Goal: Task Accomplishment & Management: Complete application form

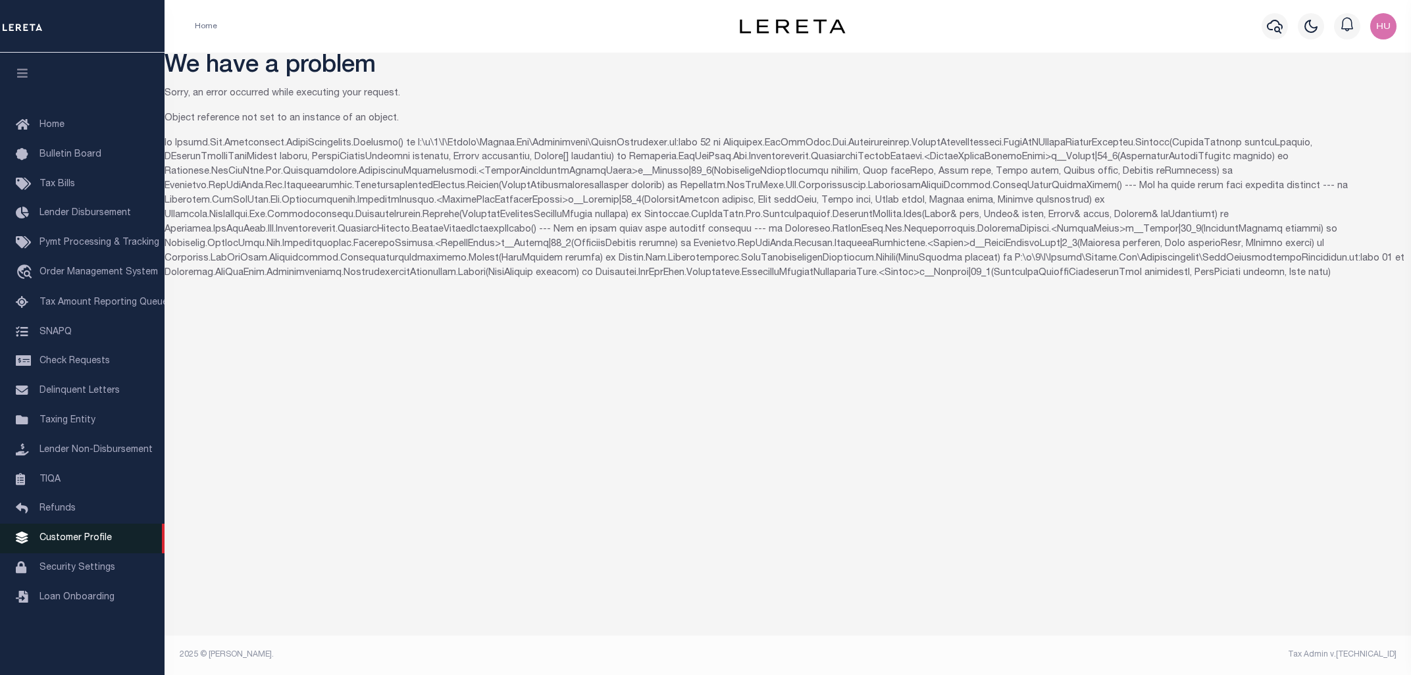
click at [78, 543] on span "Customer Profile" at bounding box center [75, 538] width 72 height 9
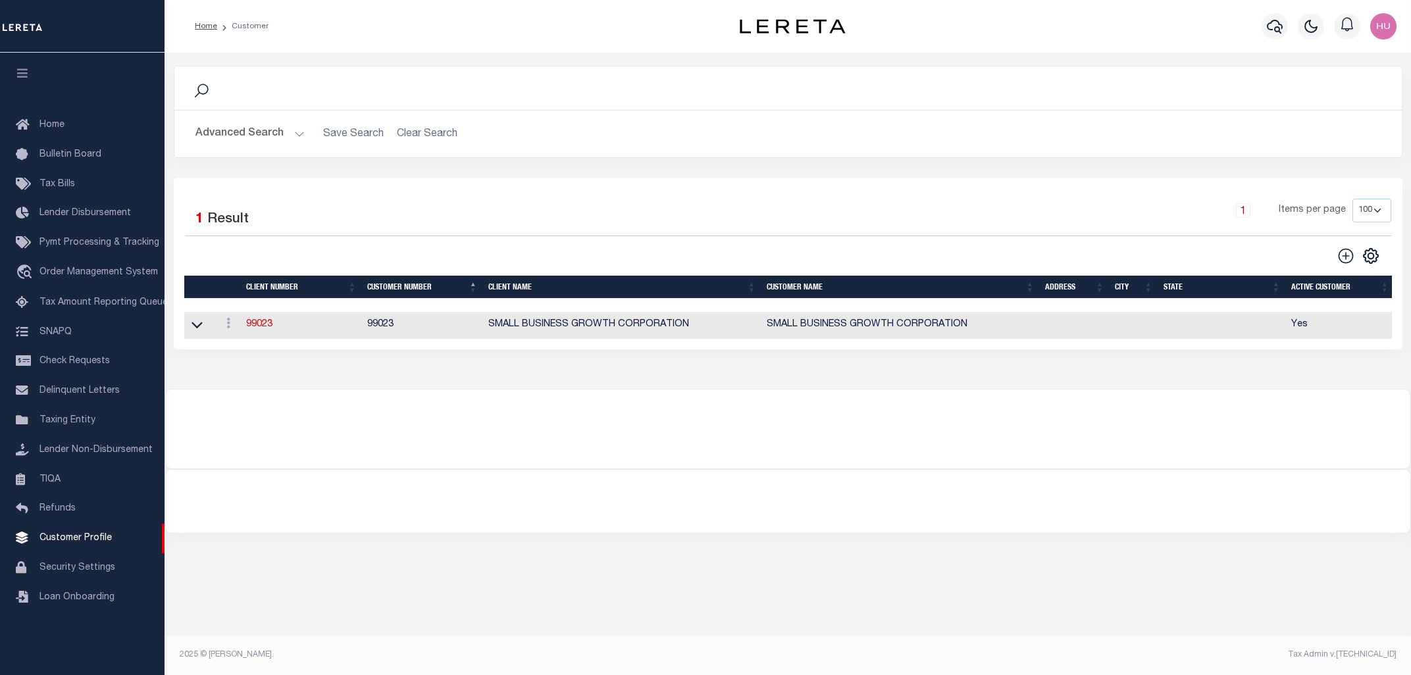
click at [234, 138] on button "Advanced Search" at bounding box center [250, 134] width 109 height 26
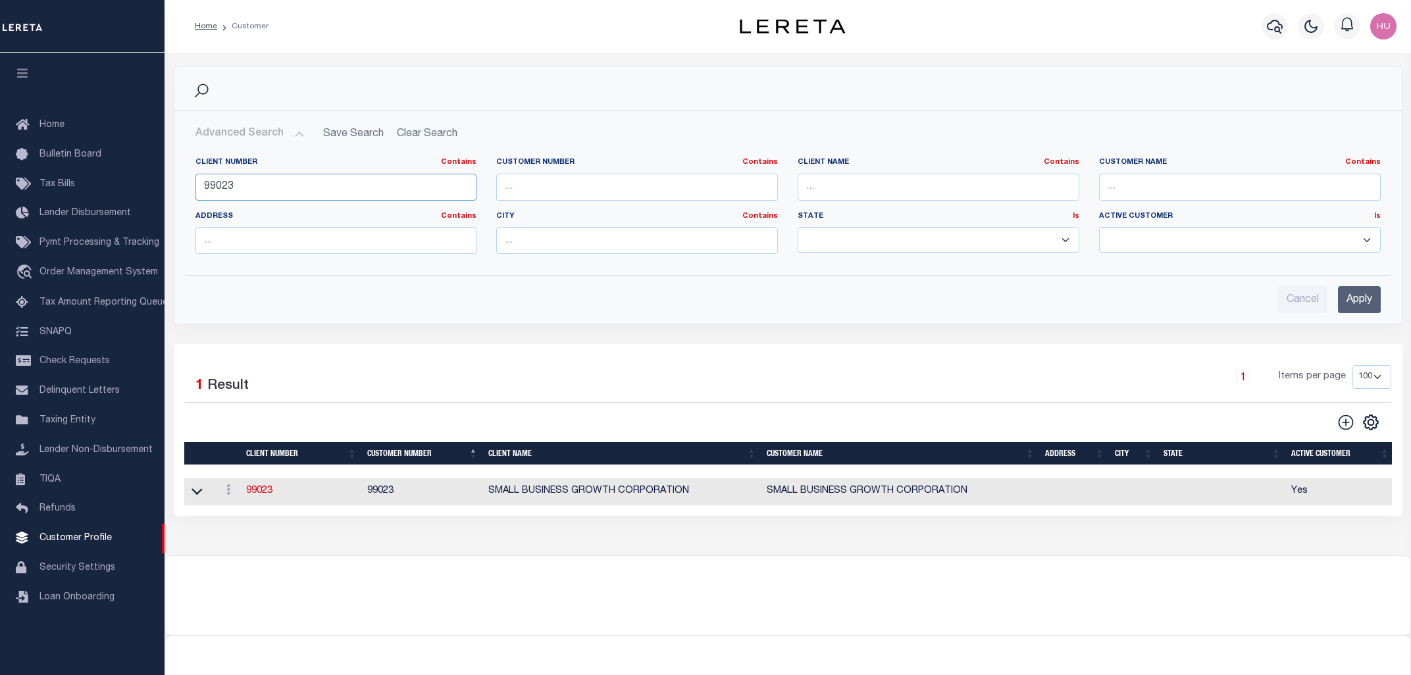
click at [228, 190] on input "99023" at bounding box center [337, 187] width 282 height 27
type input "1067"
click at [1347, 301] on input "Apply" at bounding box center [1359, 299] width 43 height 27
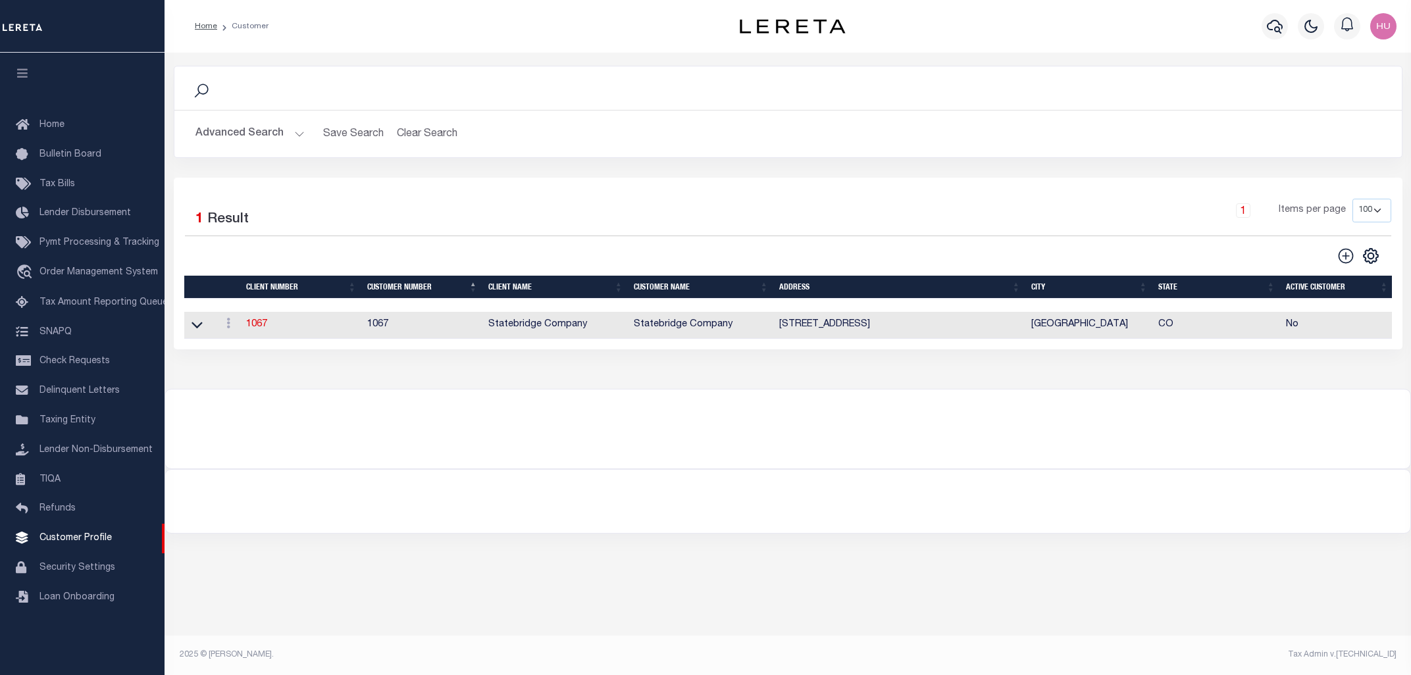
click at [673, 57] on div "Search Advanced Search Save Search Clear Search CustomerSearchGridWrapper_dynam…" at bounding box center [788, 221] width 1247 height 336
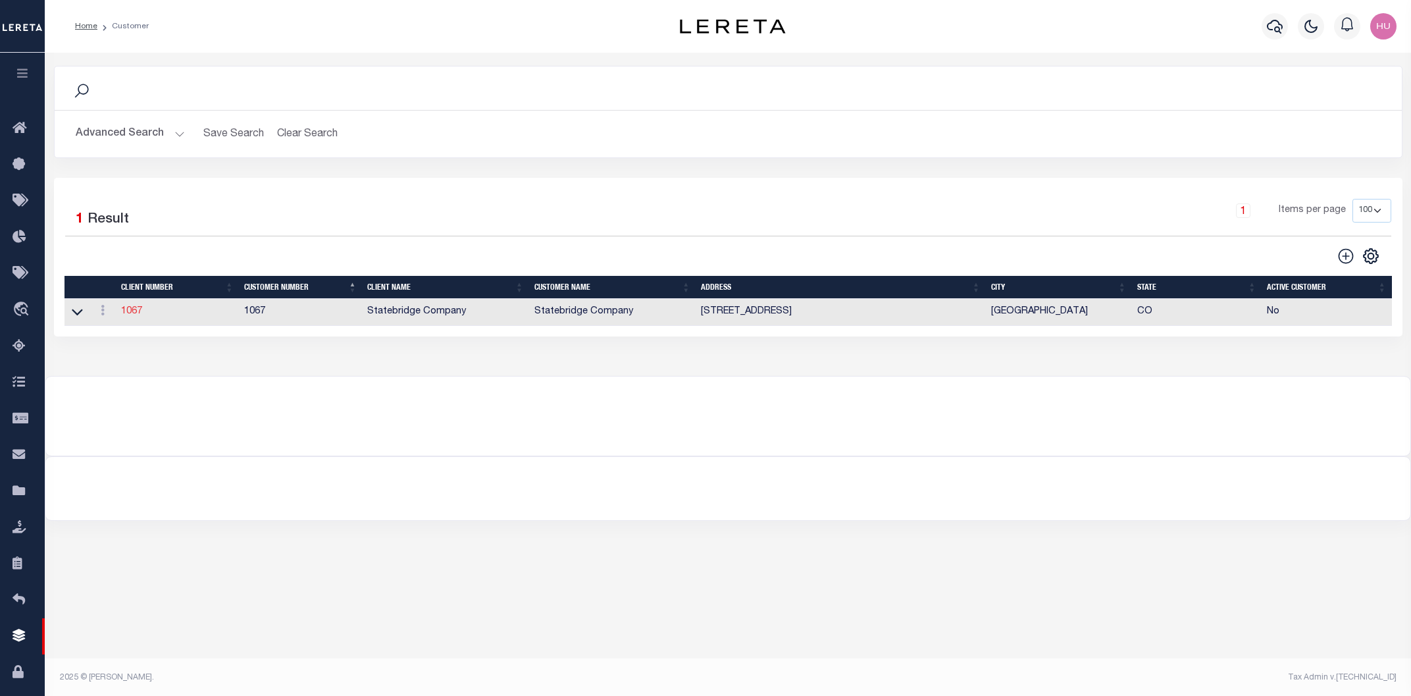
click at [132, 311] on link "1067" at bounding box center [131, 311] width 21 height 9
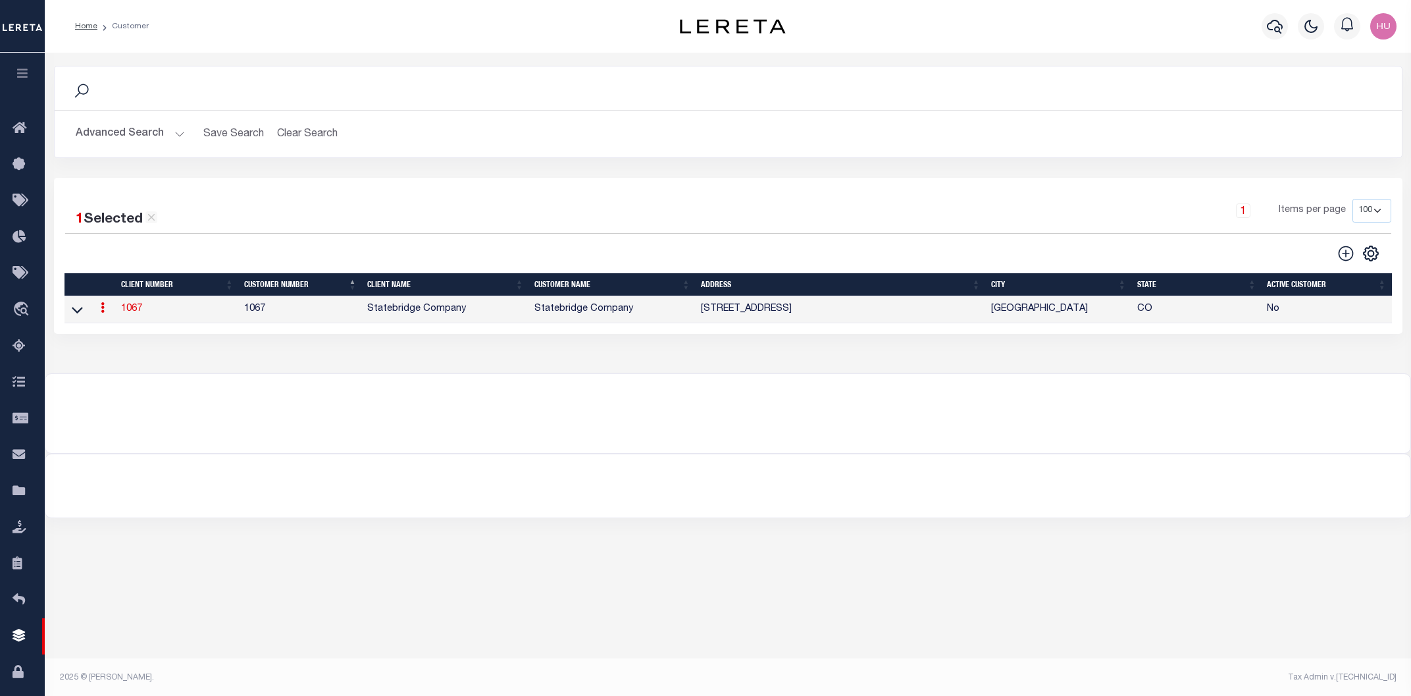
select select "1067"
type input "Statebridge Company"
type input "1067"
type input "Statebridge Company"
type input "James"
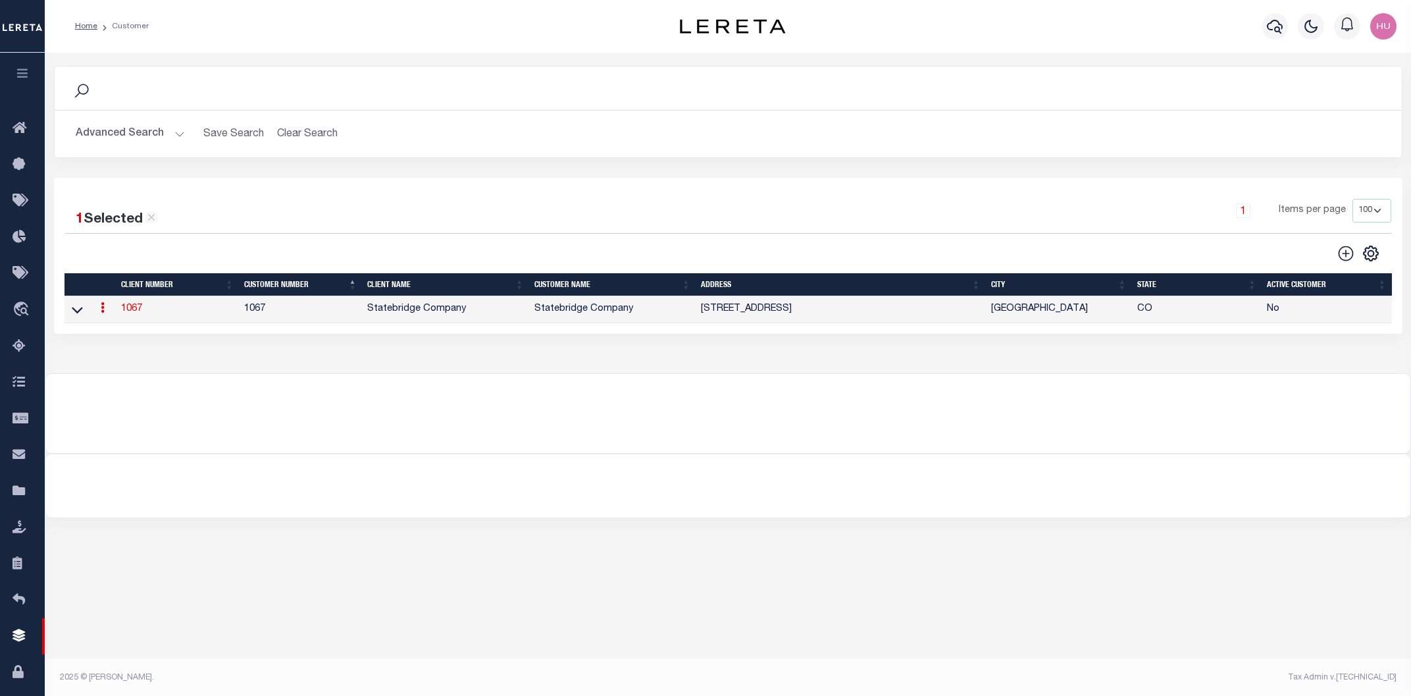
type input "Rollner"
checkbox input "true"
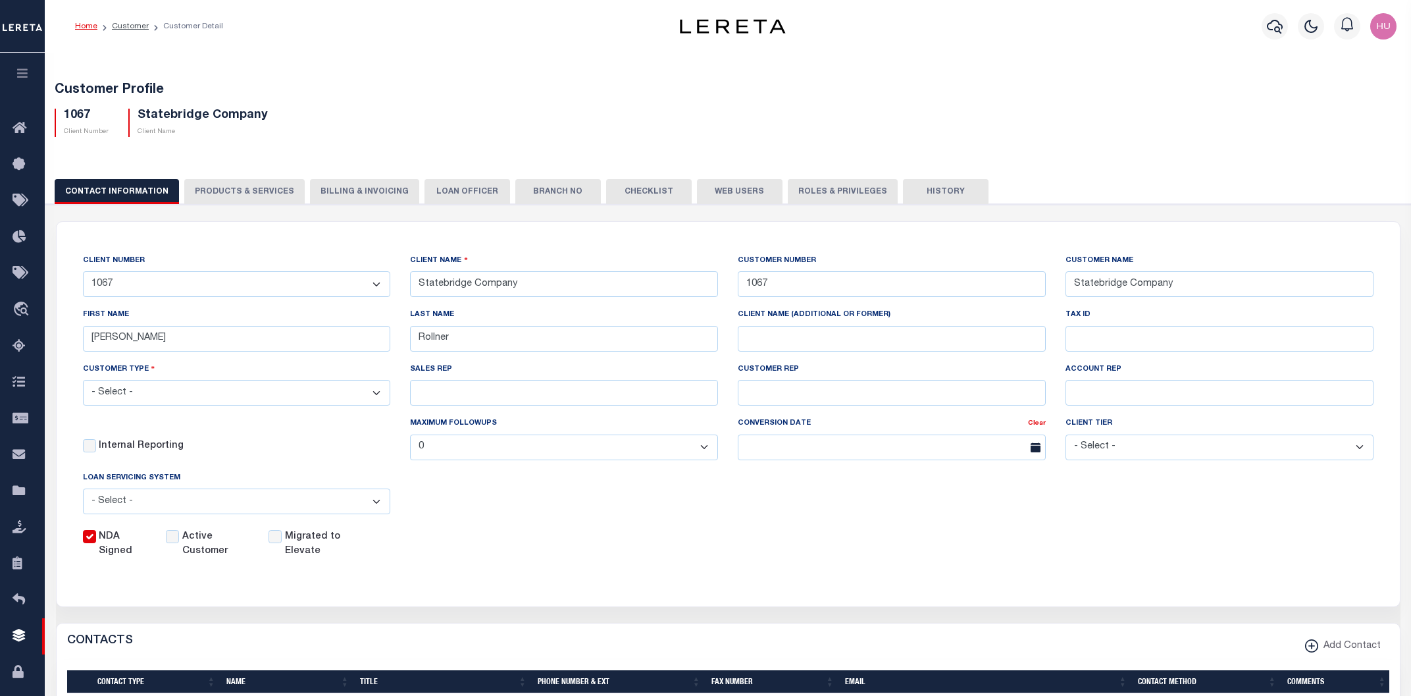
click at [254, 185] on button "PRODUCTS & SERVICES" at bounding box center [244, 191] width 120 height 25
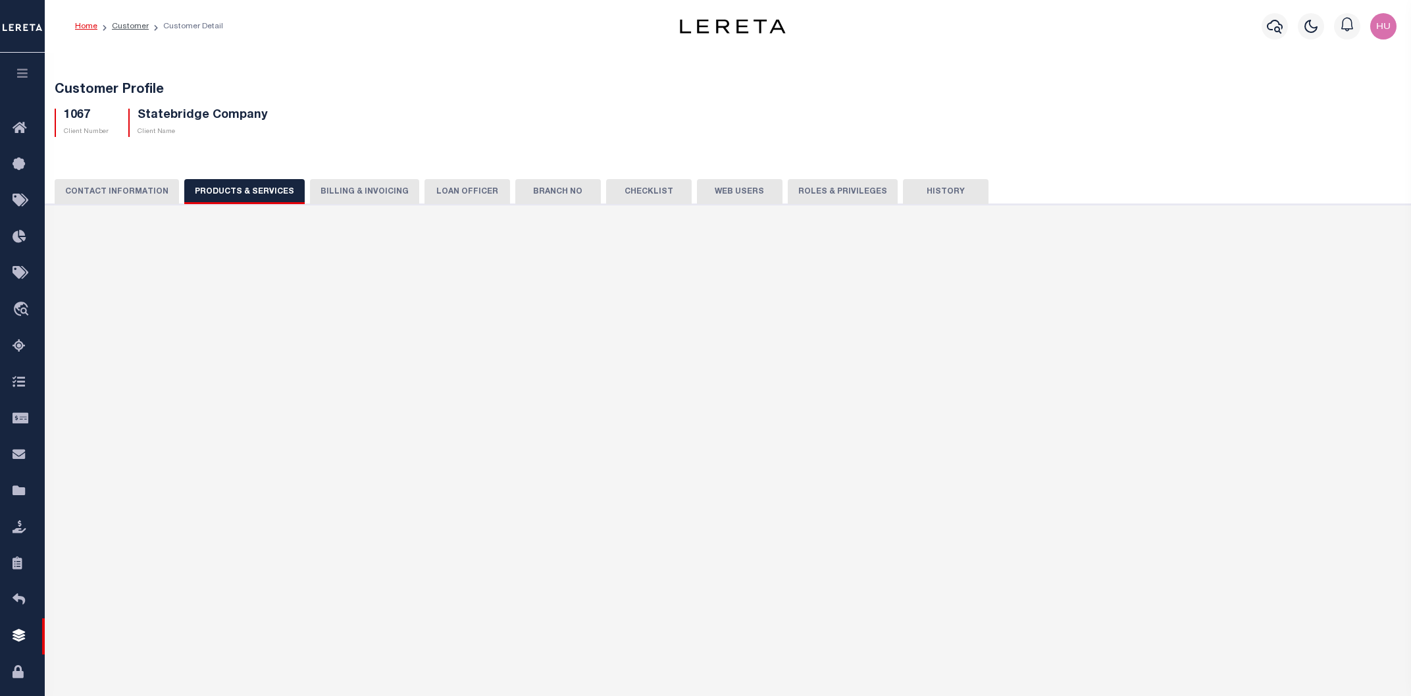
select select "STX"
radio input "true"
checkbox input "true"
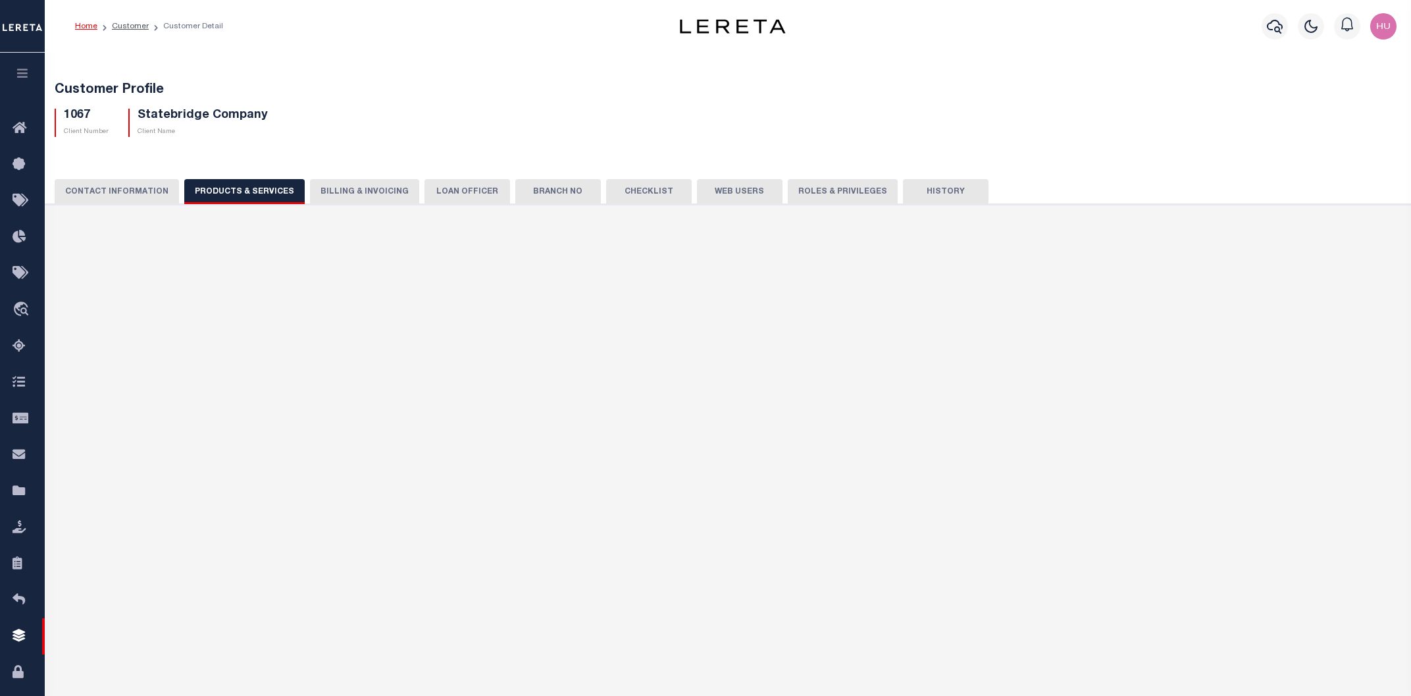
checkbox input "true"
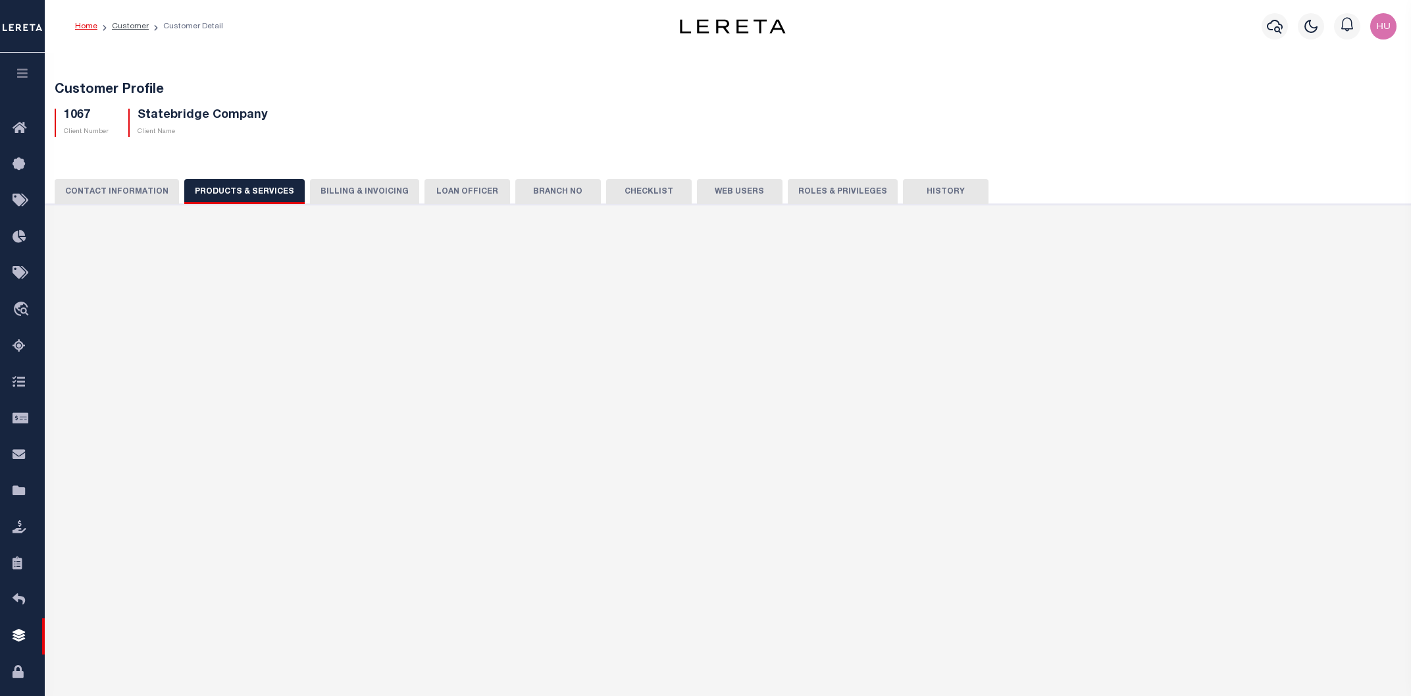
checkbox input "true"
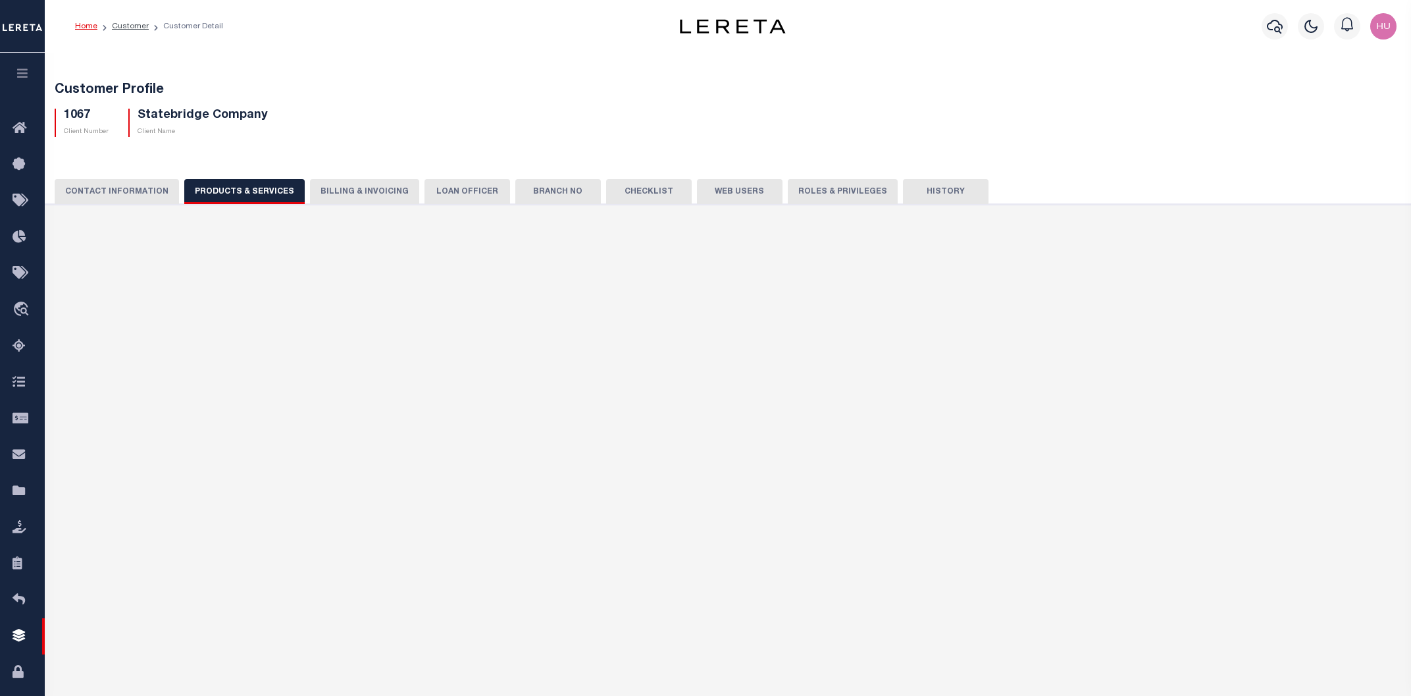
checkbox input "true"
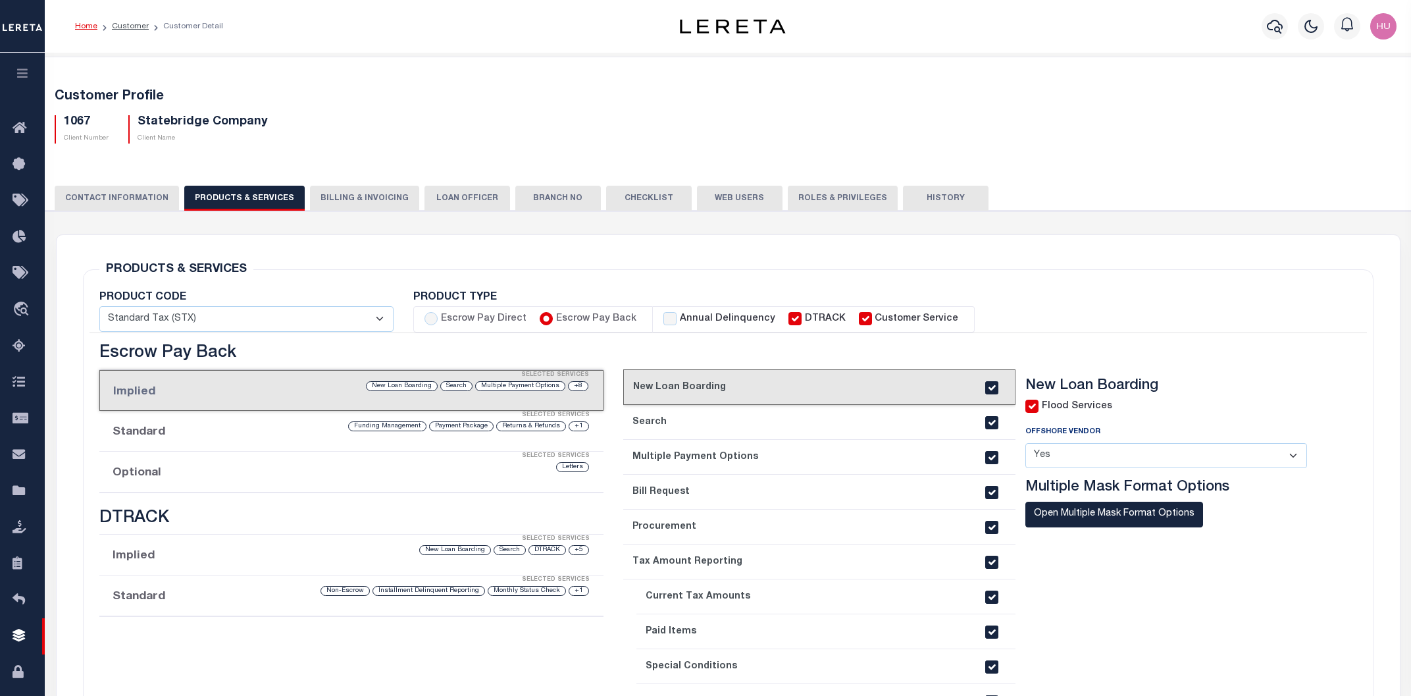
click at [340, 457] on div "Selected Services" at bounding box center [365, 456] width 504 height 26
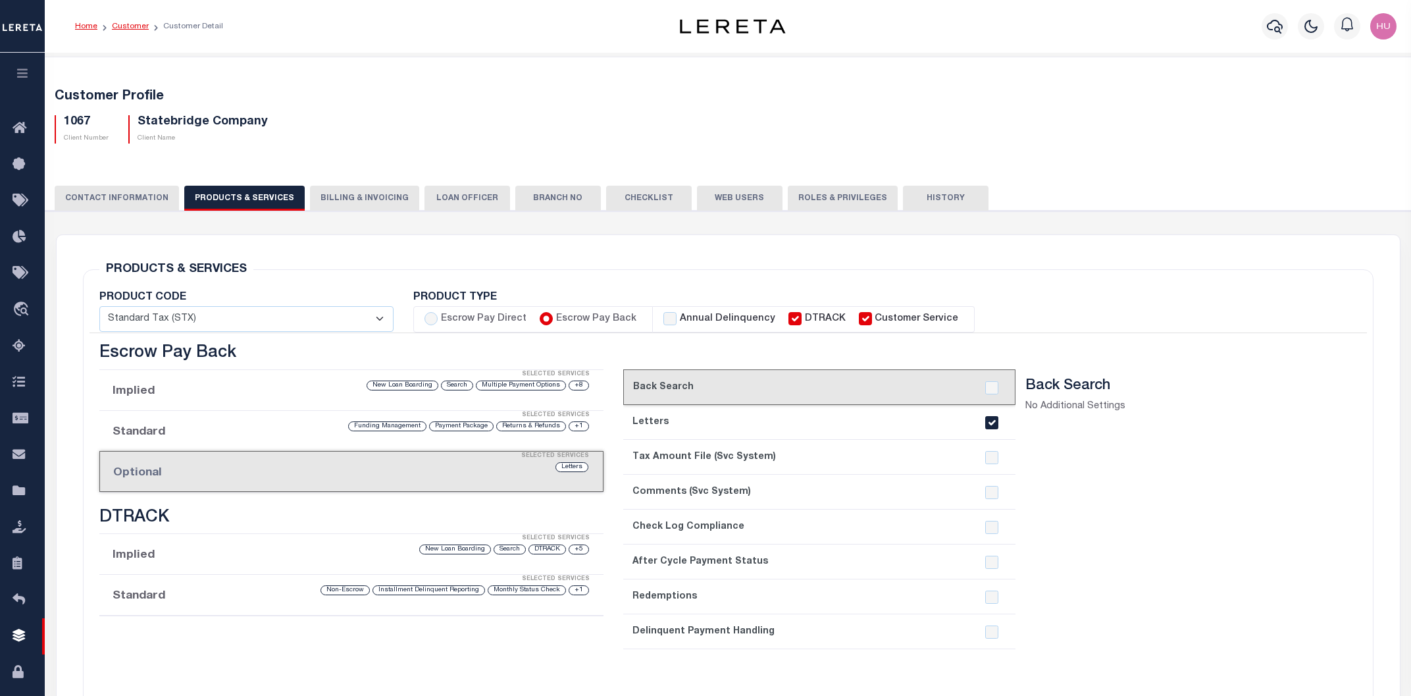
click at [128, 28] on link "Customer" at bounding box center [130, 26] width 37 height 8
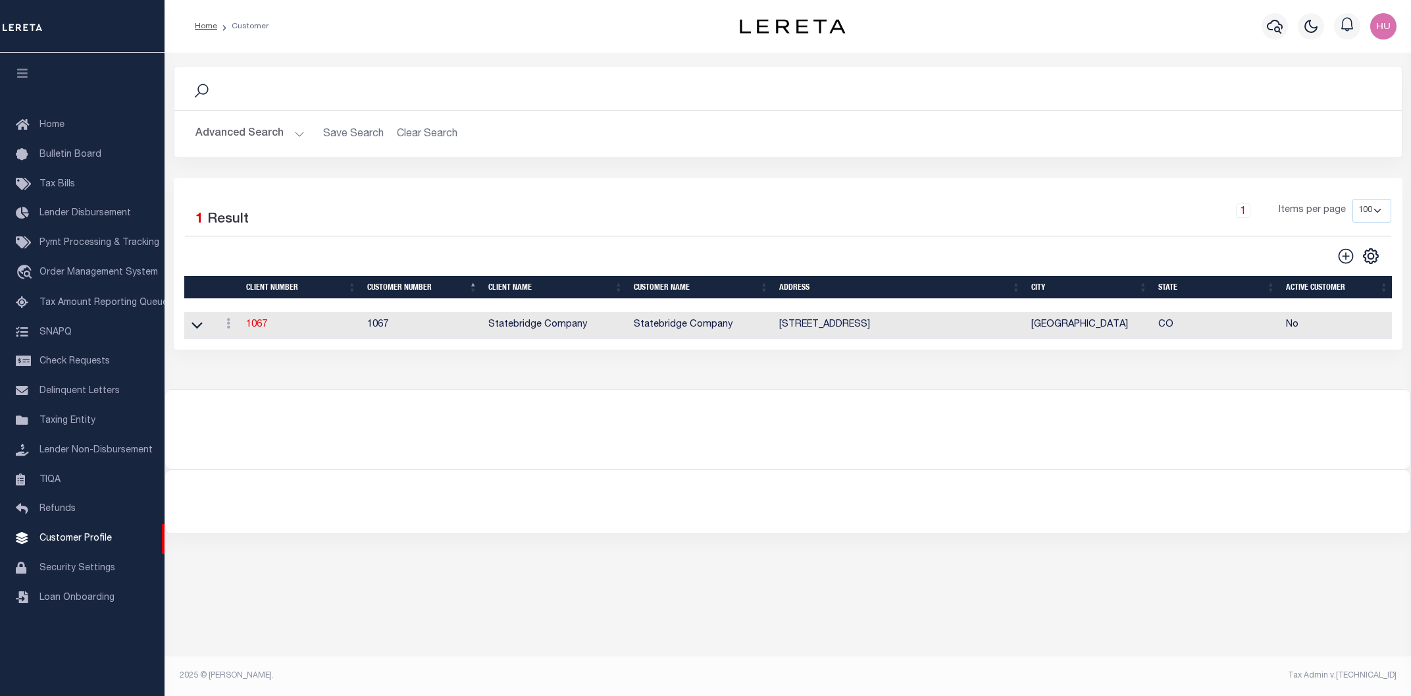
click at [274, 128] on button "Advanced Search" at bounding box center [250, 134] width 109 height 26
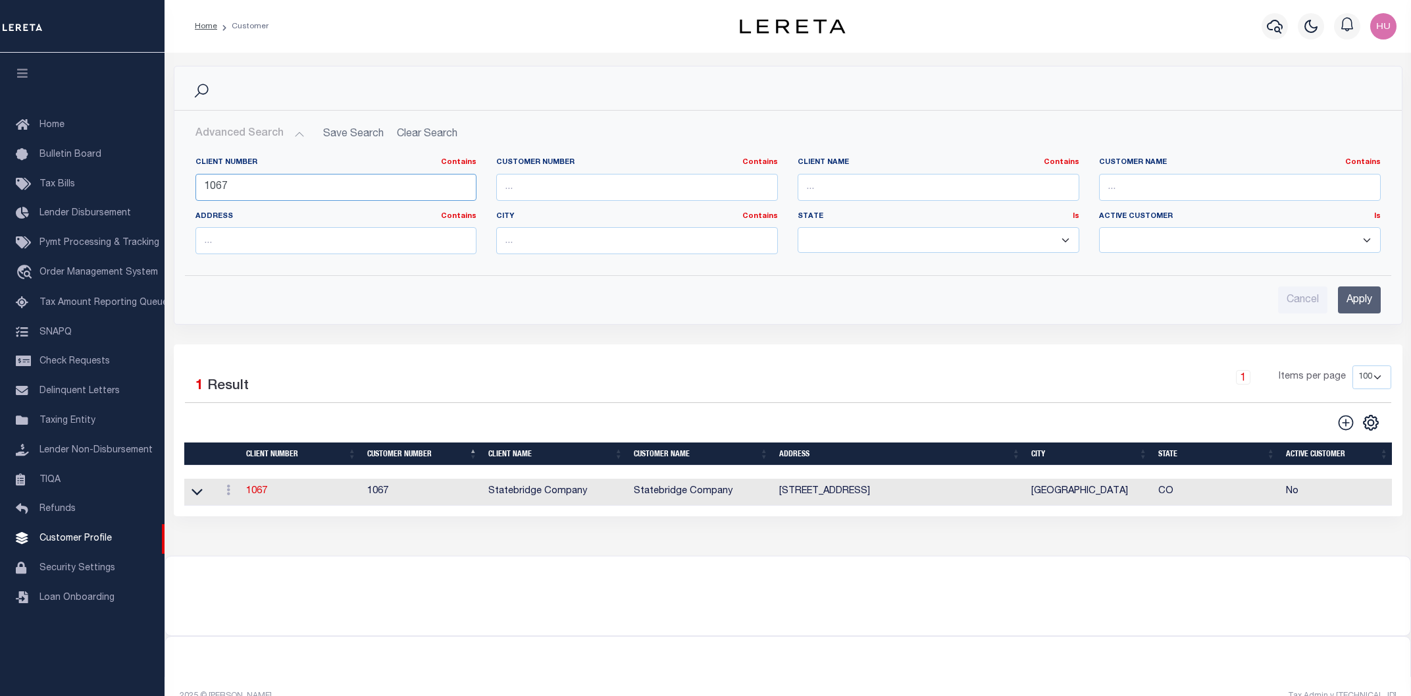
click at [219, 183] on input "1067" at bounding box center [337, 187] width 282 height 27
paste input "2175"
type input "2175"
click at [1357, 304] on input "Apply" at bounding box center [1359, 299] width 43 height 27
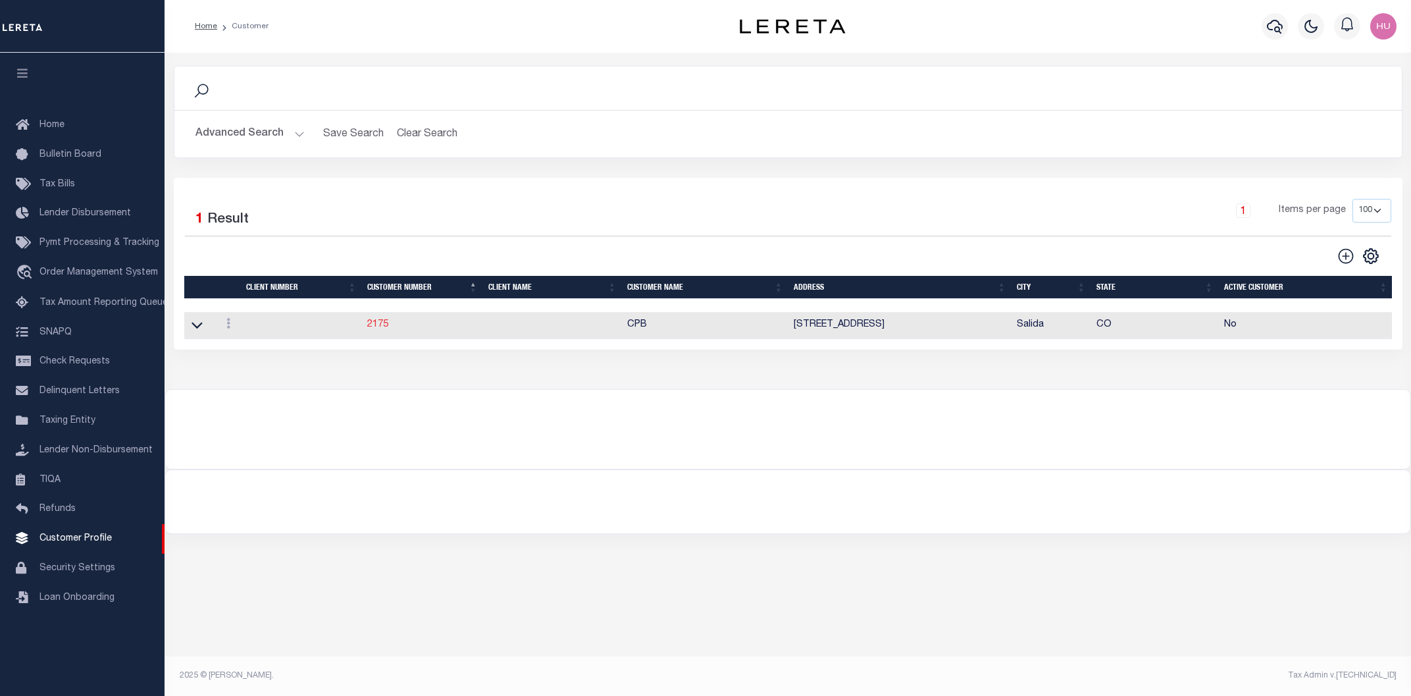
click at [377, 327] on link "2175" at bounding box center [377, 324] width 21 height 9
select select "2170"
type input "GLBC"
type input "2175"
type input "CPB"
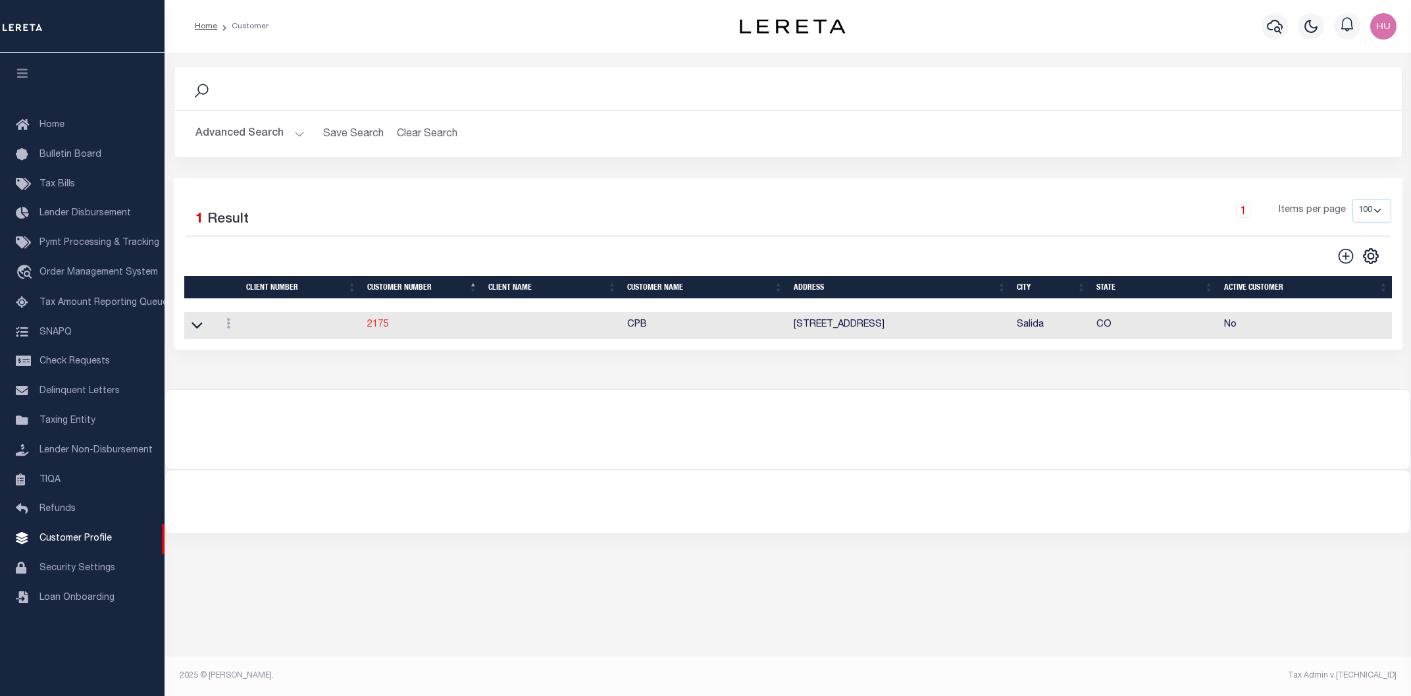
type input "Cathi"
type input "Toler"
select select
type textarea "Delinquent - $5.00 per loan added to LOL fee After 4 parcels - $5.00 Same contr…"
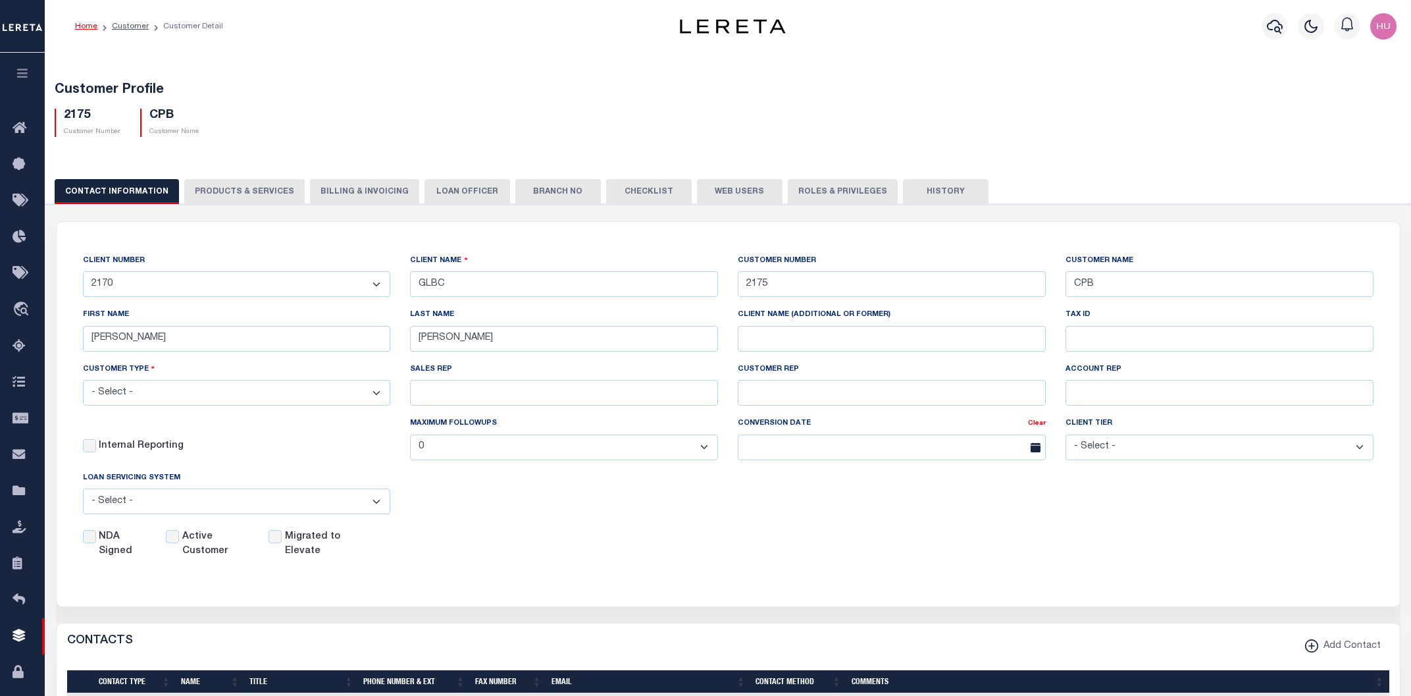
click at [259, 197] on button "PRODUCTS & SERVICES" at bounding box center [244, 191] width 120 height 25
select select "STX"
radio input "true"
checkbox input "true"
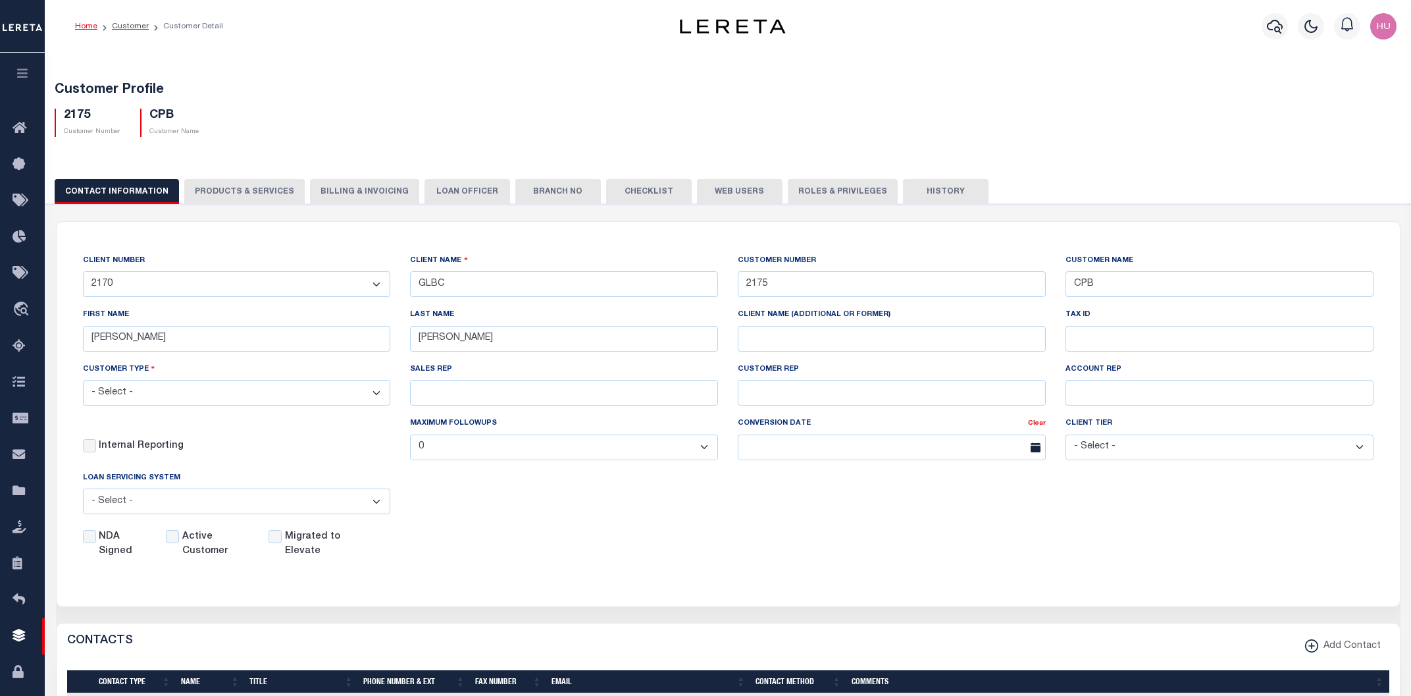
checkbox input "true"
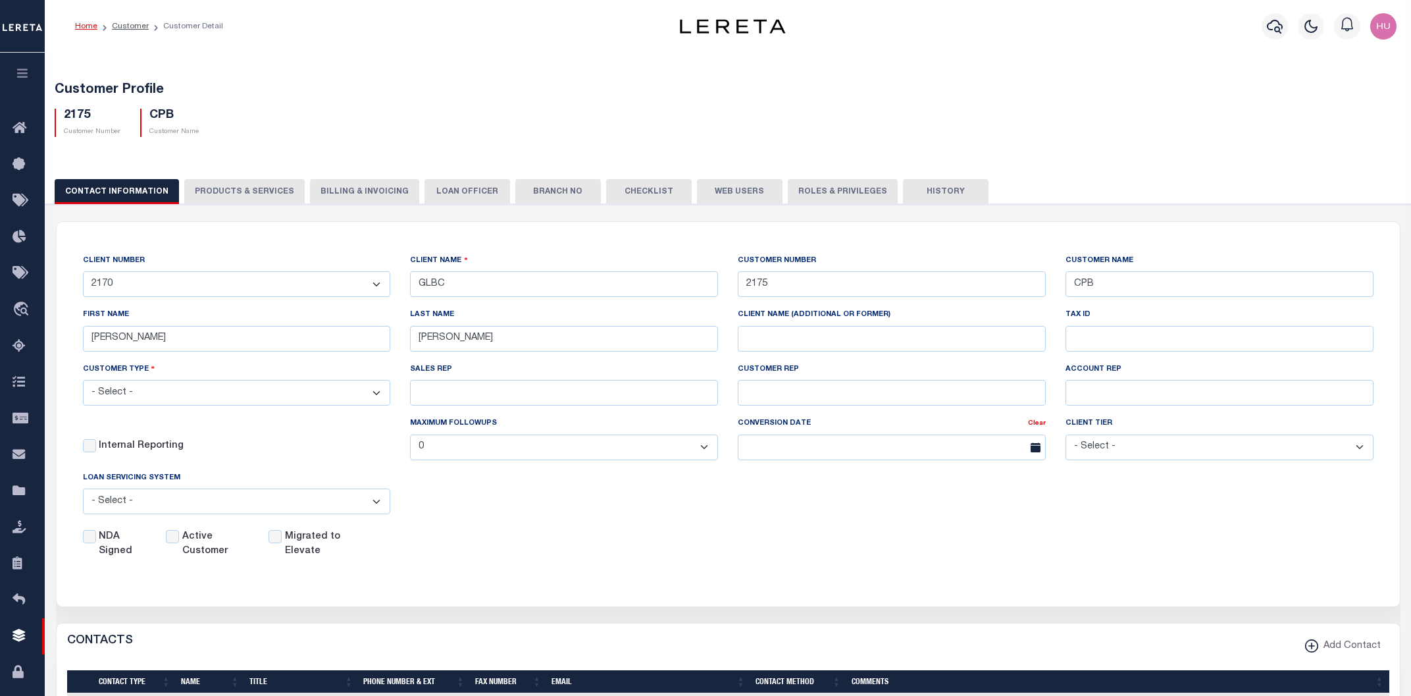
checkbox input "true"
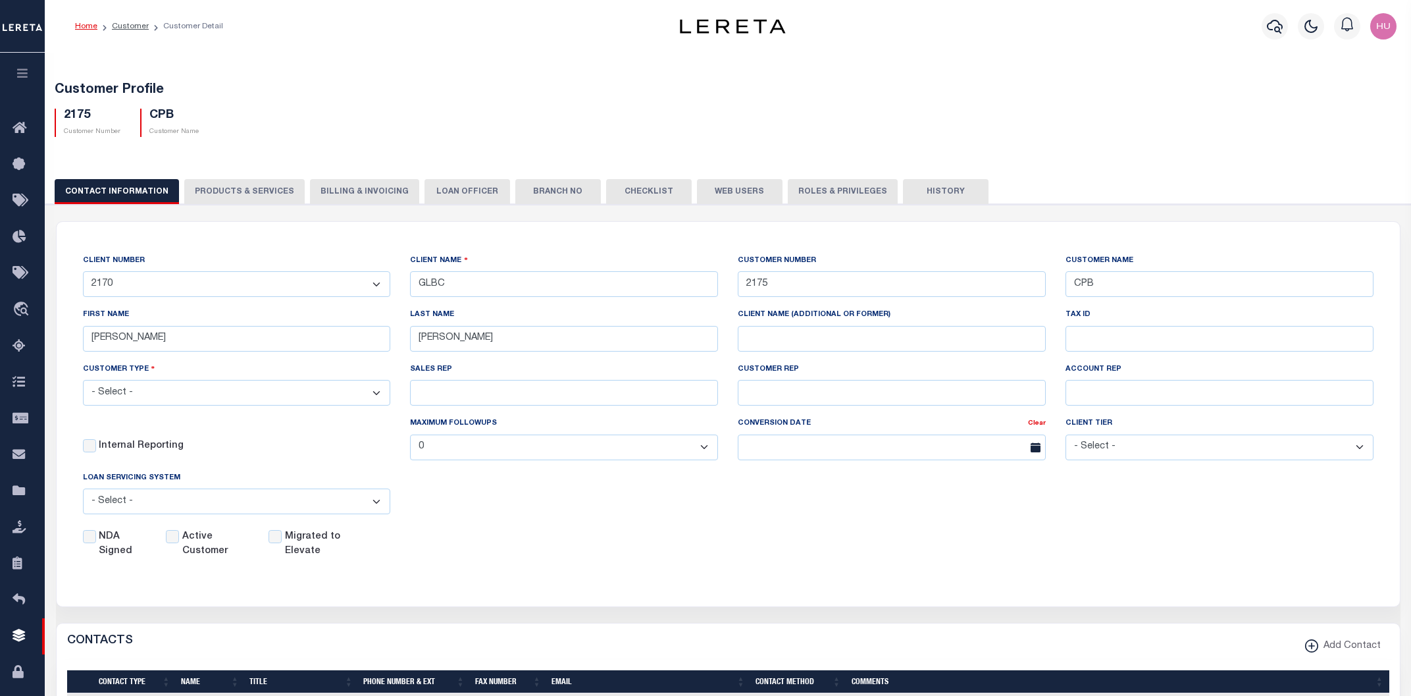
checkbox input "true"
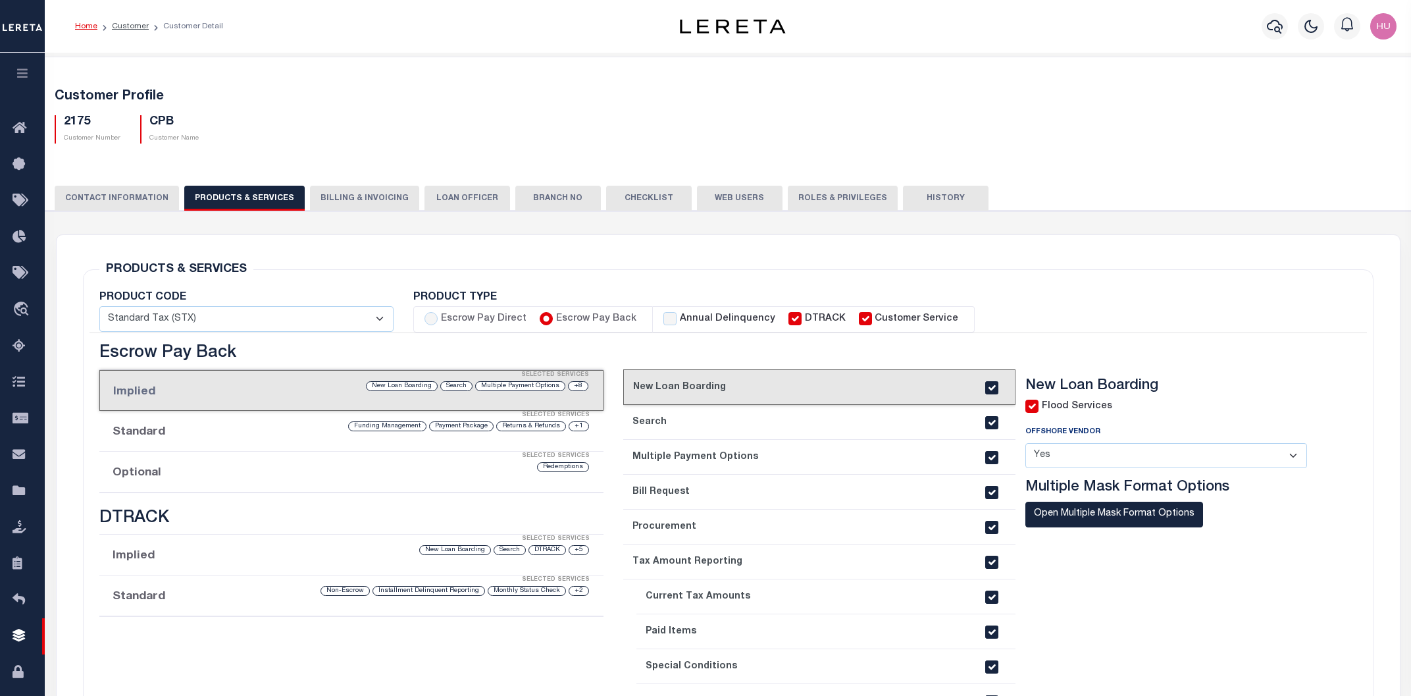
click at [323, 467] on div "Selected Services" at bounding box center [365, 456] width 504 height 26
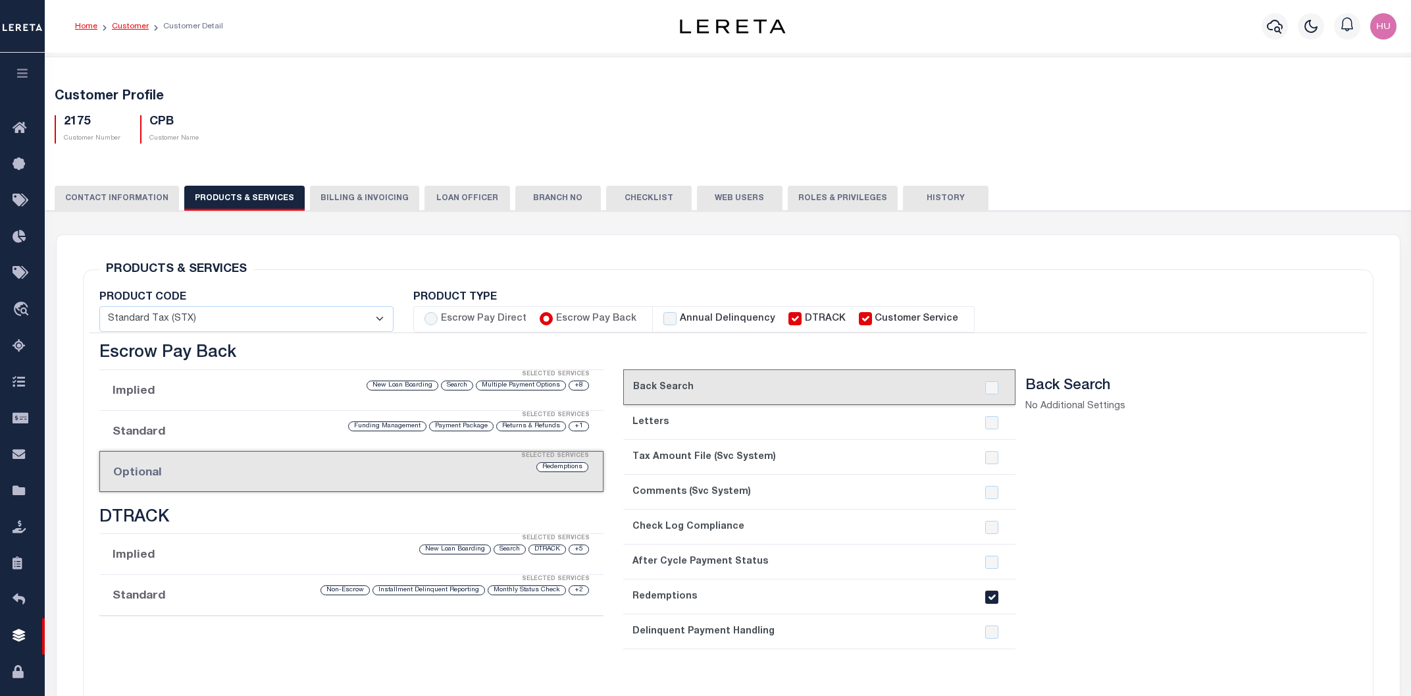
click at [135, 26] on link "Customer" at bounding box center [130, 26] width 37 height 8
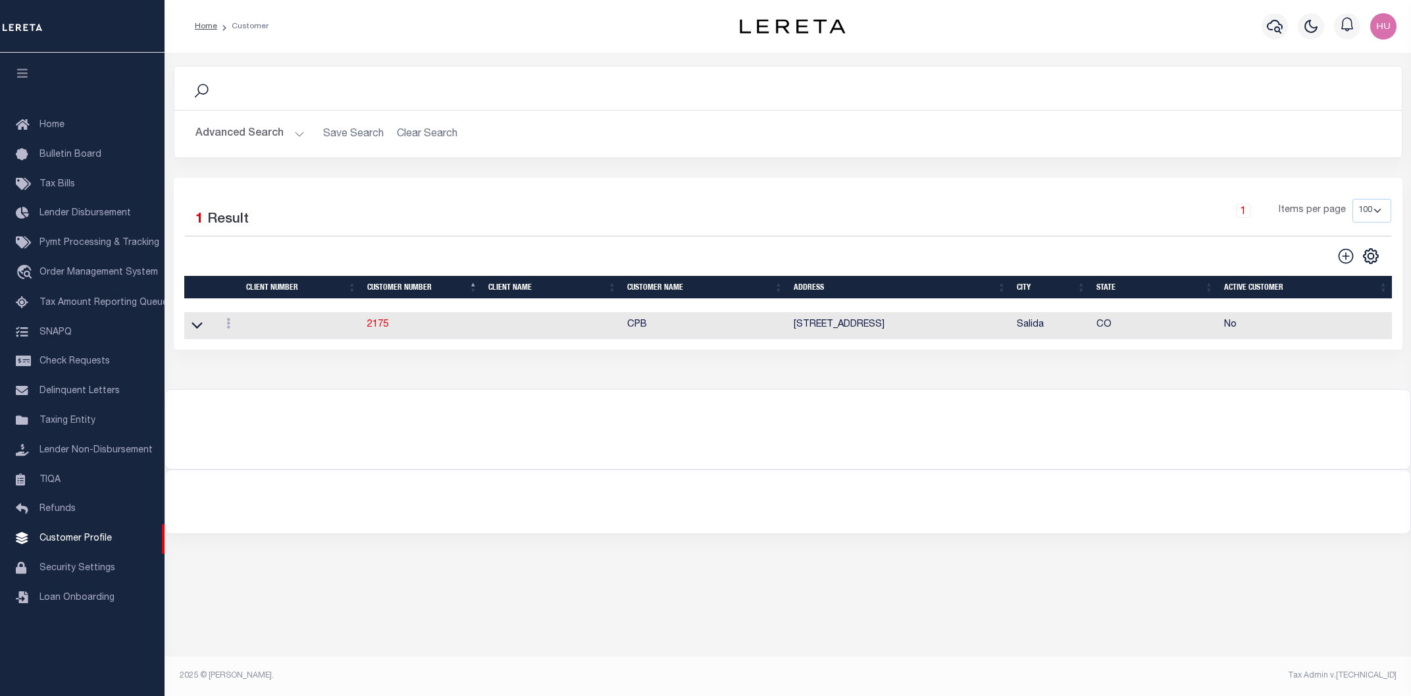
click at [246, 139] on button "Advanced Search" at bounding box center [250, 134] width 109 height 26
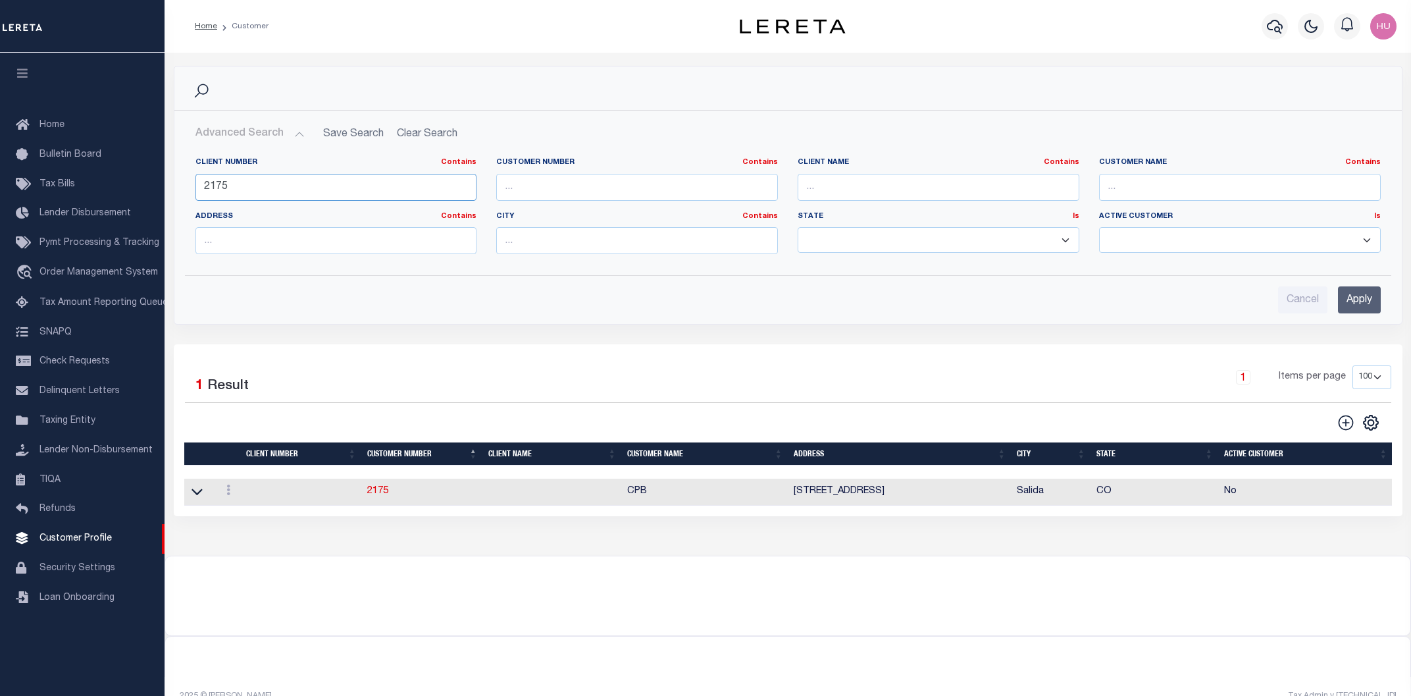
click at [221, 190] on input "2175" at bounding box center [337, 187] width 282 height 27
click at [221, 189] on input "2175" at bounding box center [337, 187] width 282 height 27
paste input "1041"
type input "1041"
click at [1347, 301] on input "Apply" at bounding box center [1359, 299] width 43 height 27
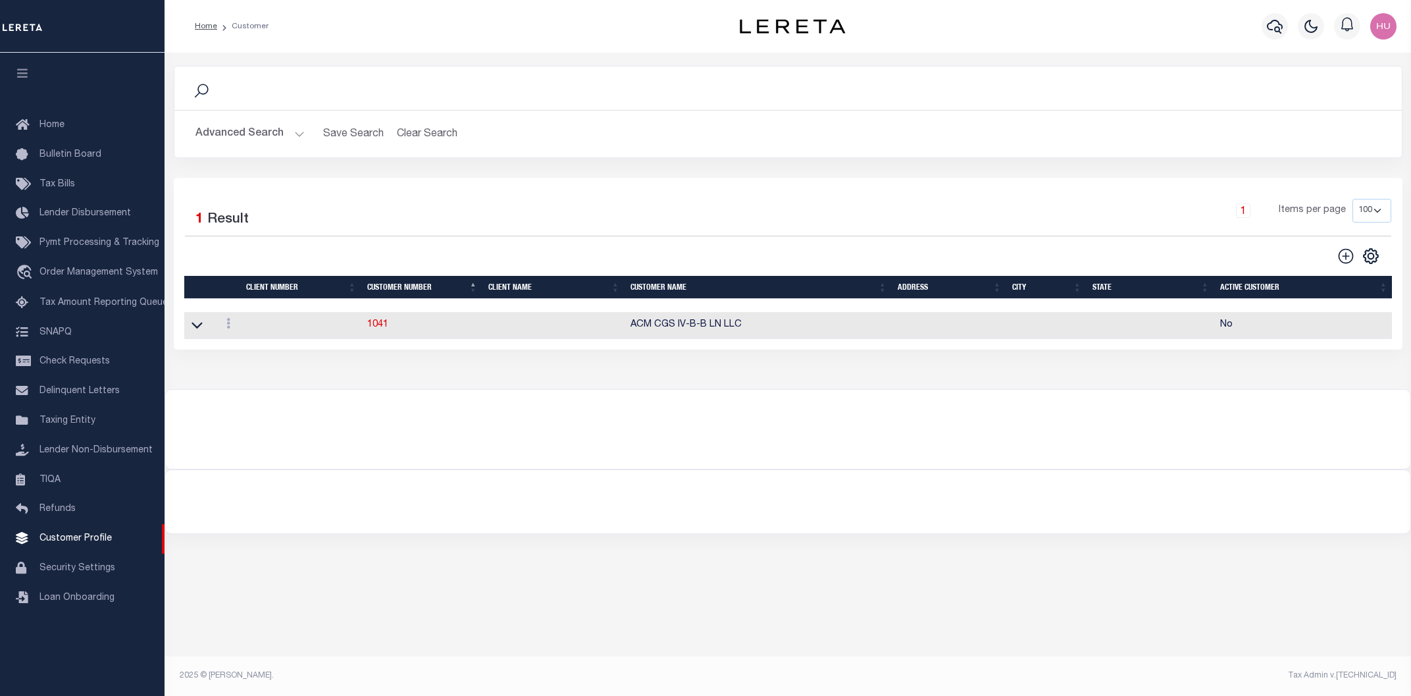
click at [573, 423] on div at bounding box center [787, 421] width 1245 height 63
click at [377, 328] on link "1041" at bounding box center [377, 324] width 21 height 9
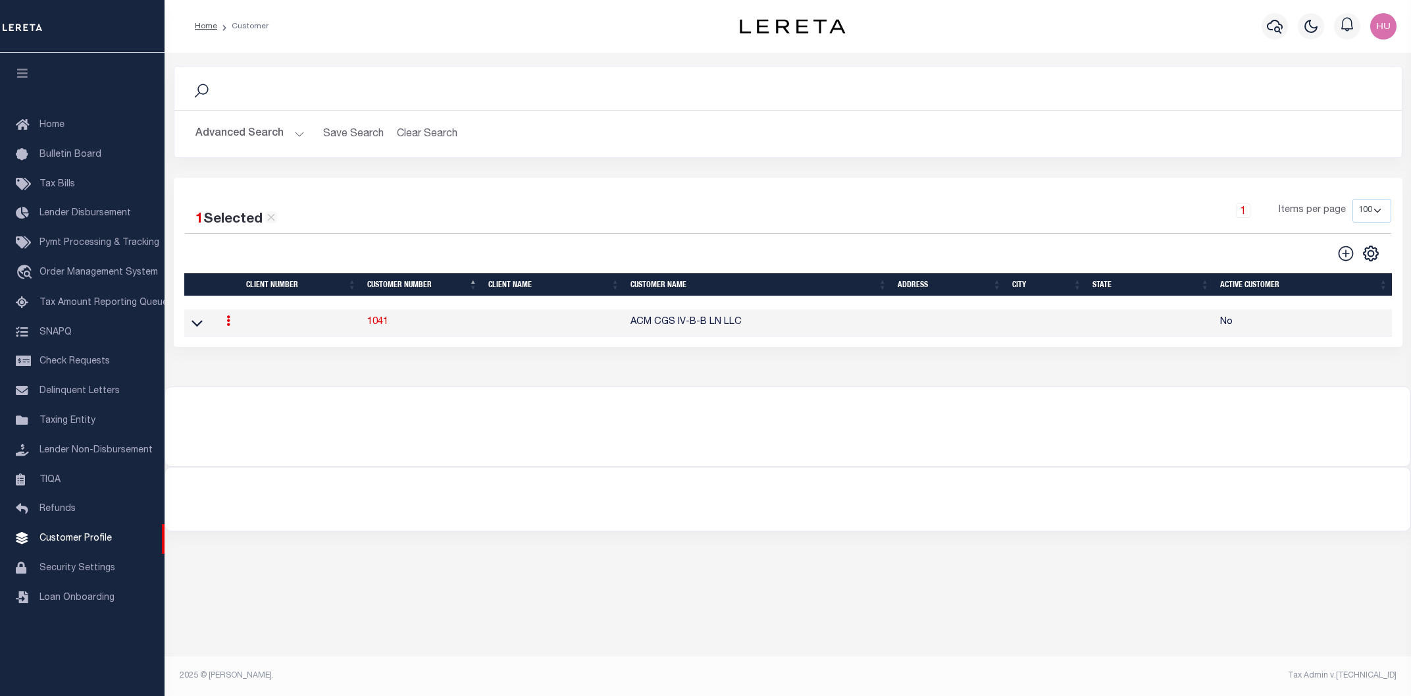
select select "1018"
type input "Gearing-Stone"
type input "1041"
type input "ACM CGS IV-B-B LN LLC"
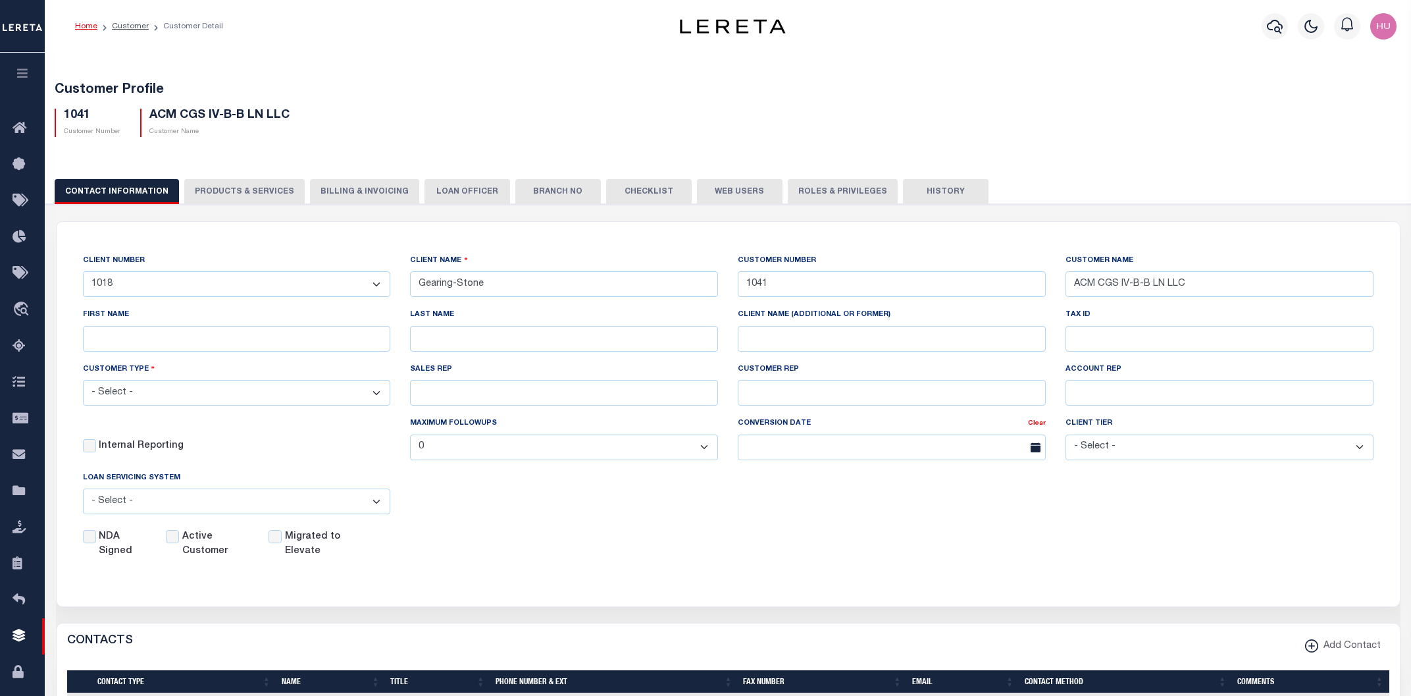
click at [258, 190] on button "PRODUCTS & SERVICES" at bounding box center [244, 191] width 120 height 25
select select "STX"
radio input "true"
checkbox input "true"
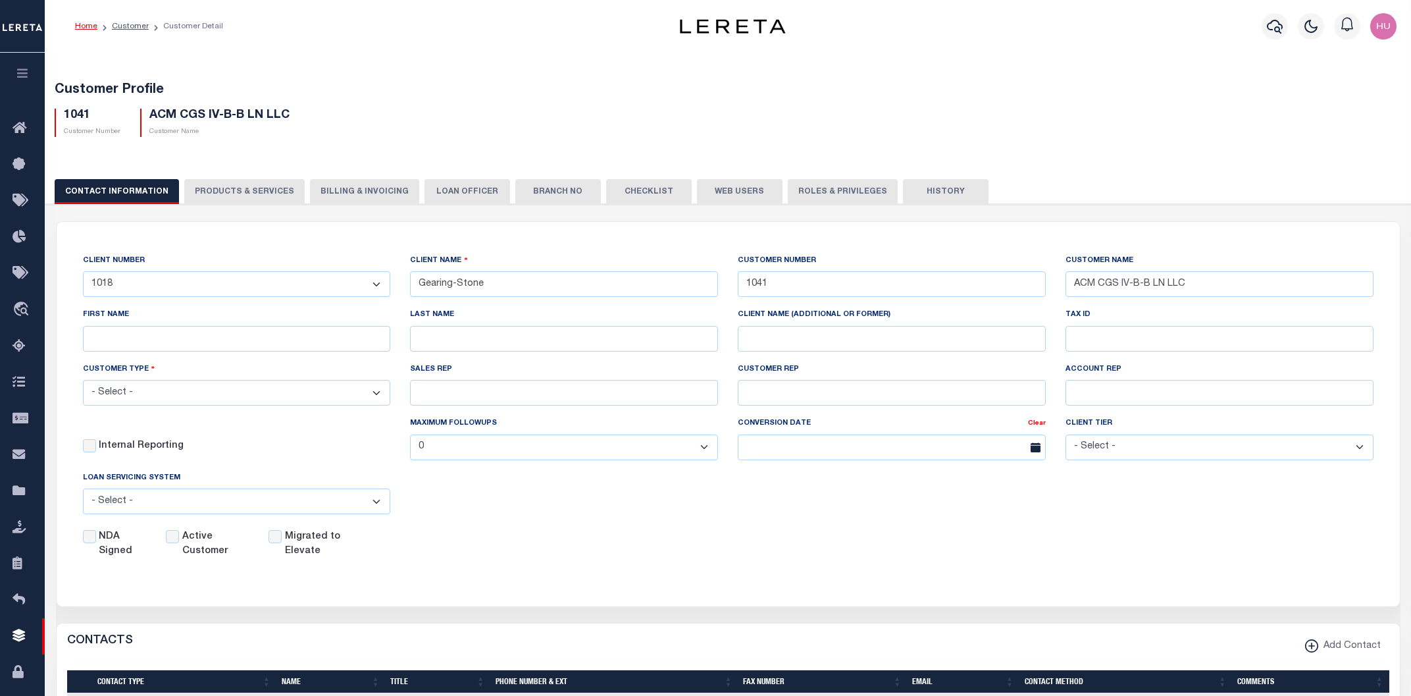
checkbox input "true"
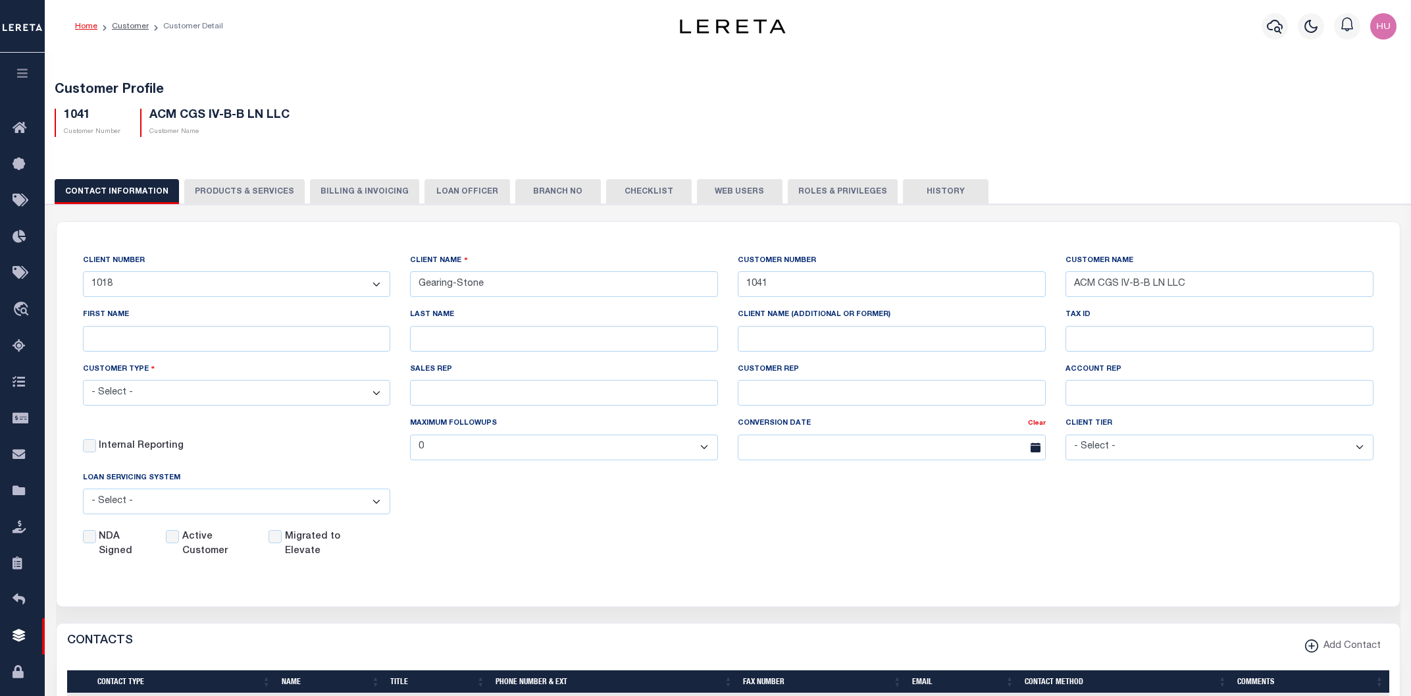
checkbox input "true"
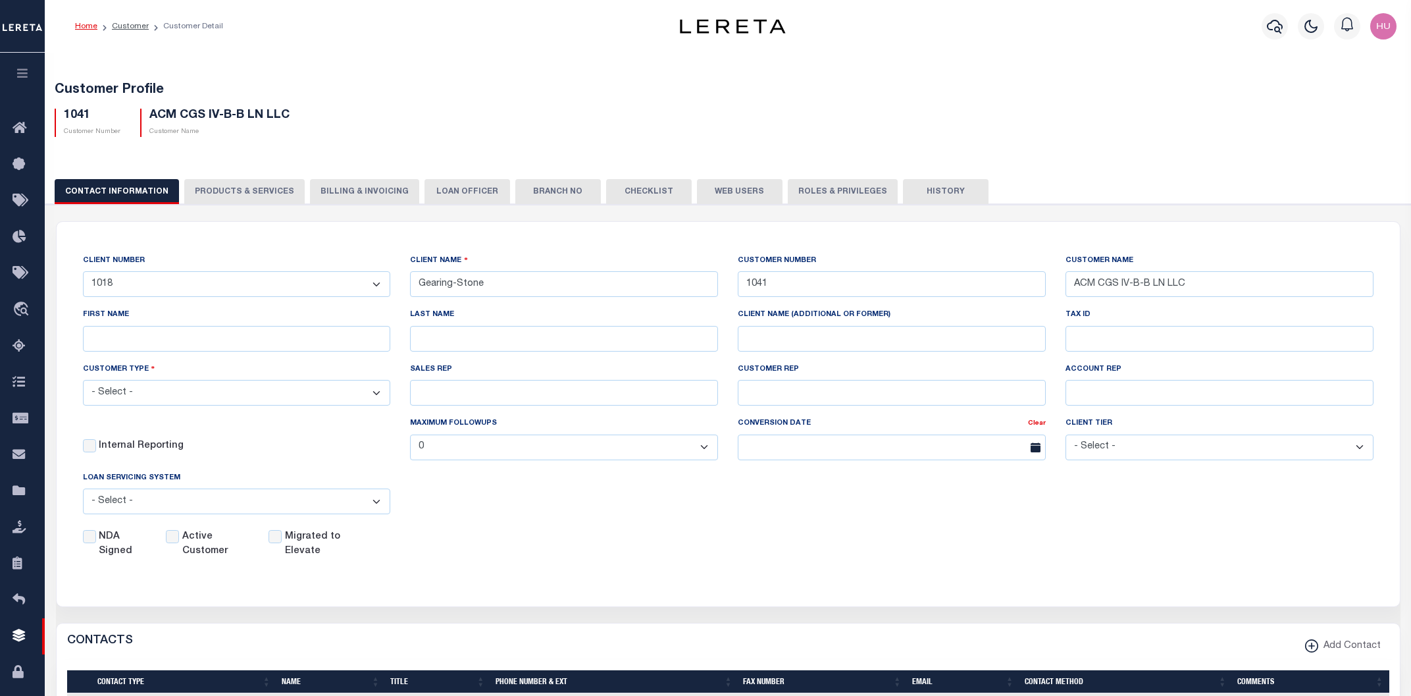
checkbox input "true"
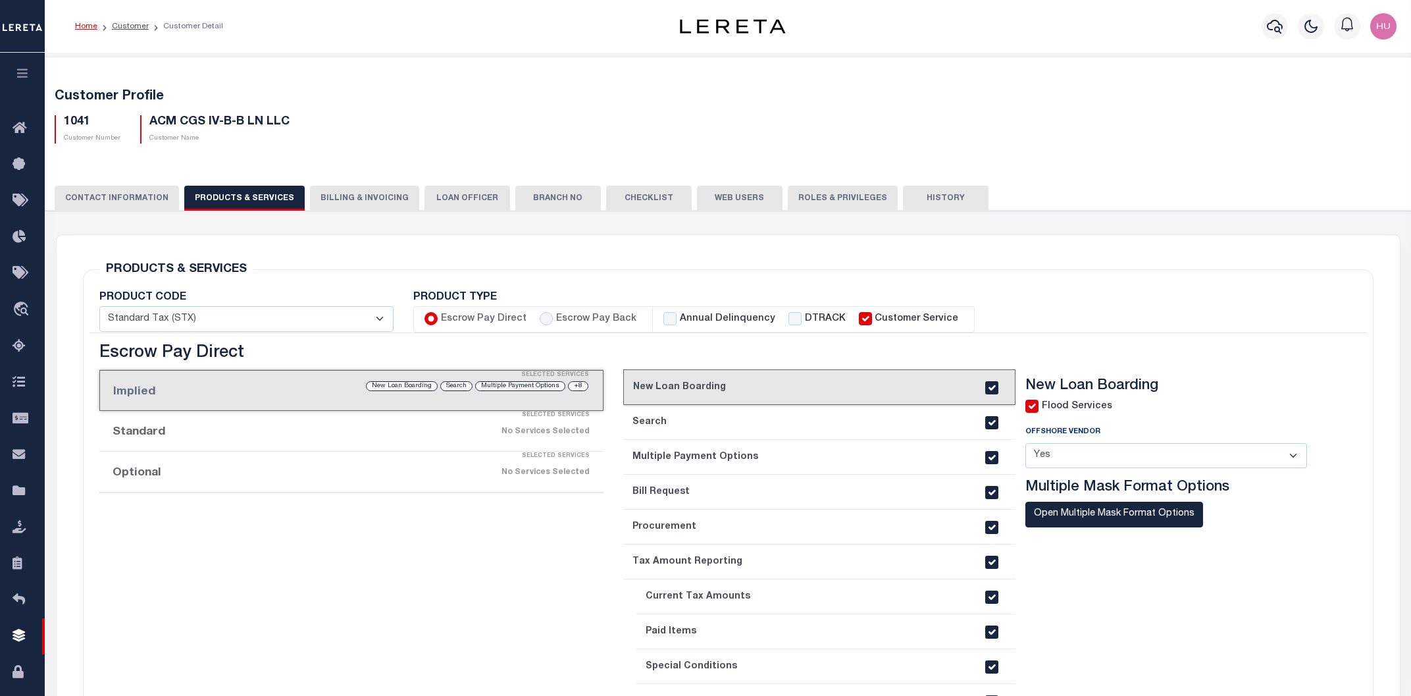
click at [245, 471] on div "No Services Selected" at bounding box center [411, 472] width 358 height 23
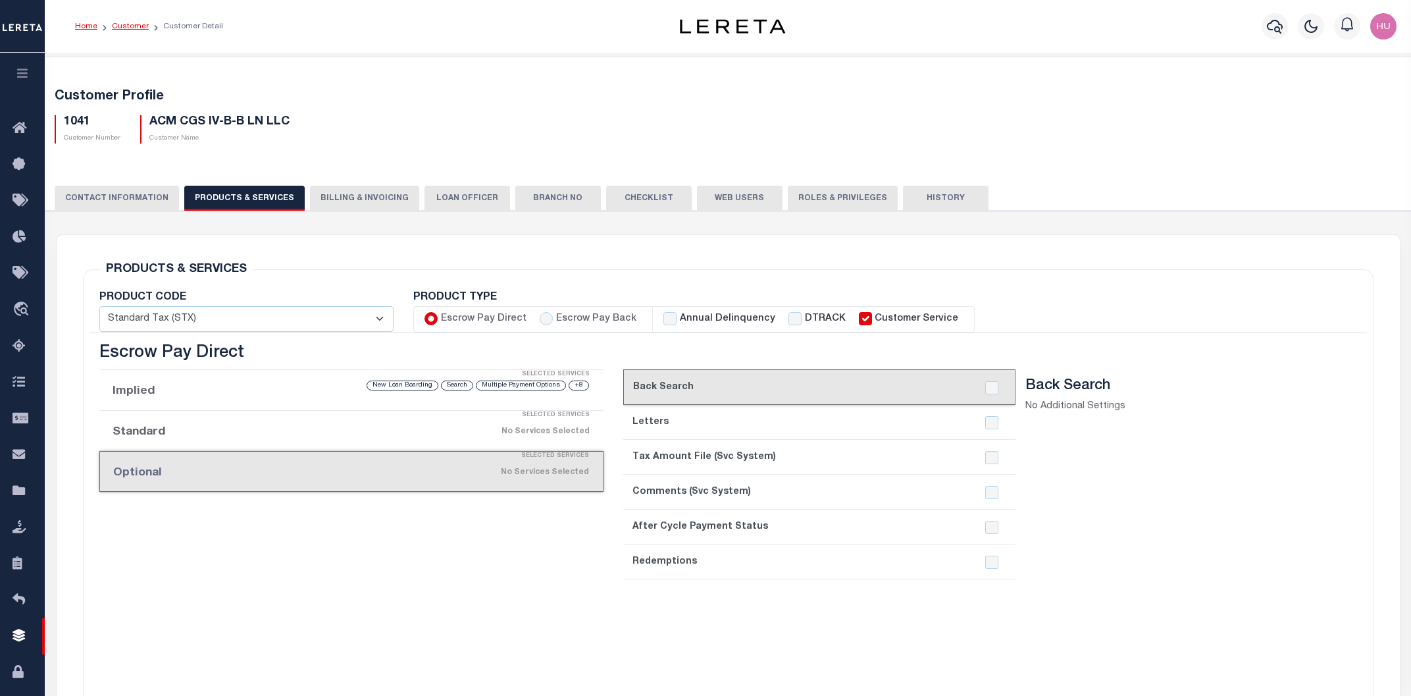
click at [138, 29] on link "Customer" at bounding box center [130, 26] width 37 height 8
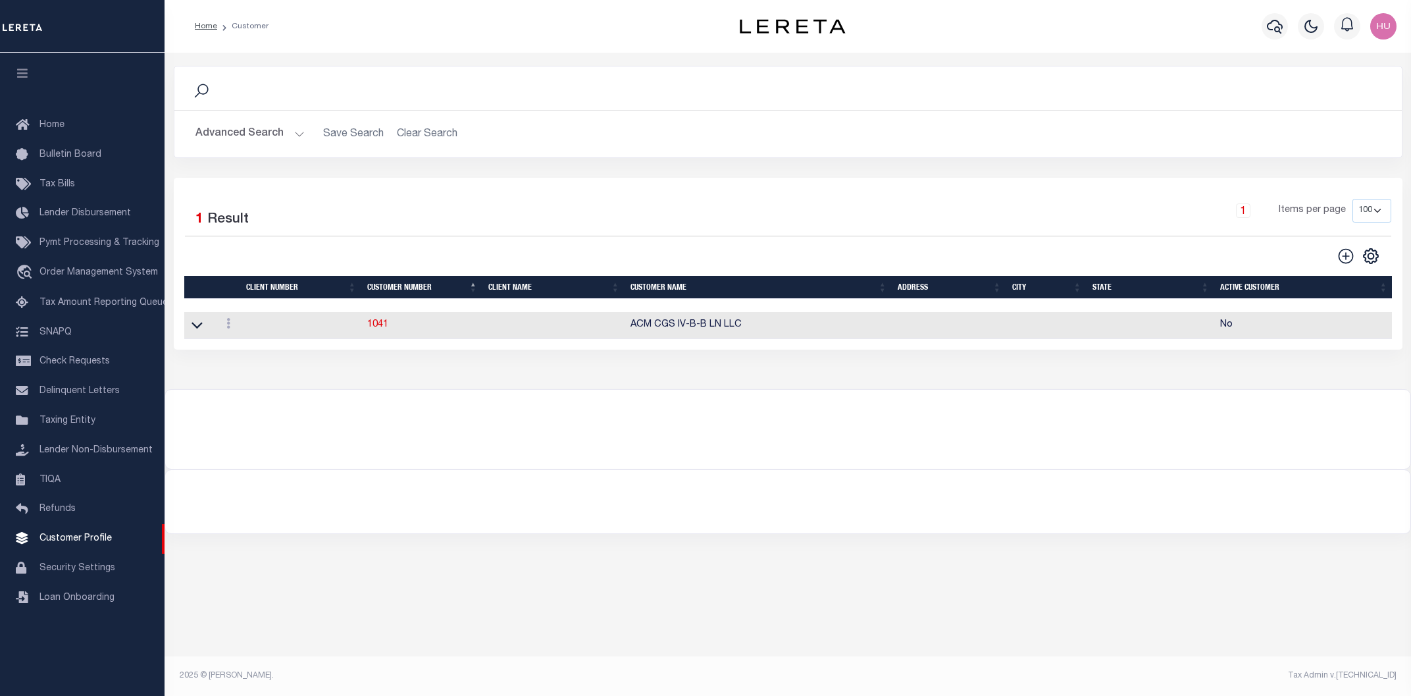
click at [238, 138] on button "Advanced Search" at bounding box center [250, 134] width 109 height 26
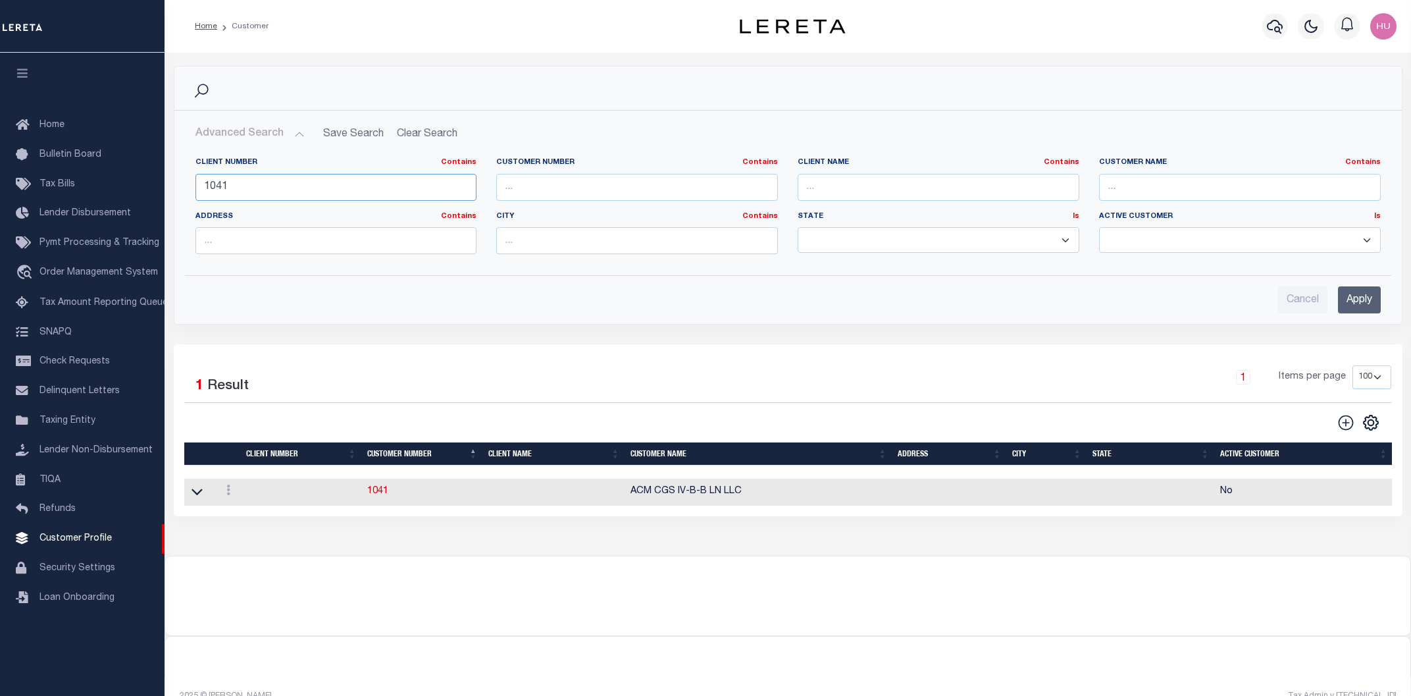
click at [213, 184] on input "1041" at bounding box center [337, 187] width 282 height 27
paste input "116"
type input "1116"
click at [1362, 303] on input "Apply" at bounding box center [1359, 299] width 43 height 27
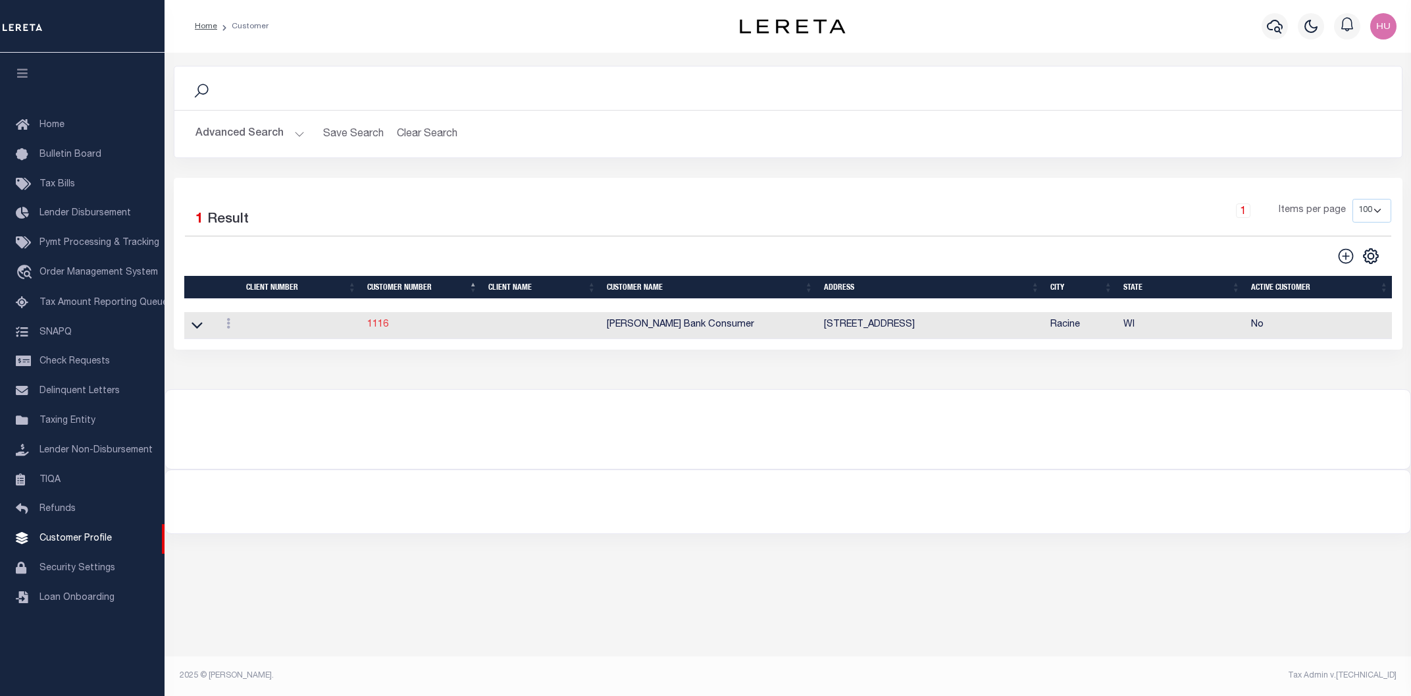
click at [376, 328] on link "1116" at bounding box center [377, 324] width 21 height 9
select select "1111"
type input "Johnson Bank"
type input "1116"
type input "Johnson Bank Consumer"
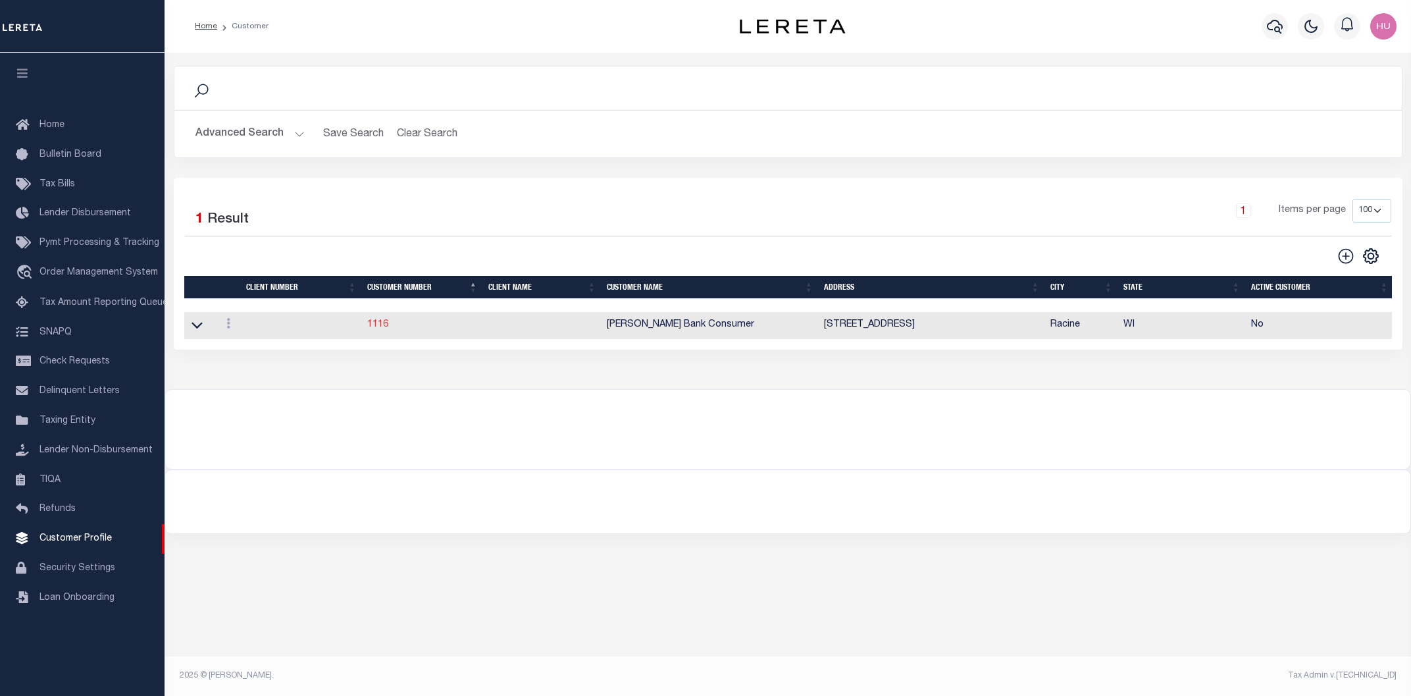
type input "Robin"
type input "Birdsall"
type input "Lisa Castillo-Coldwell"
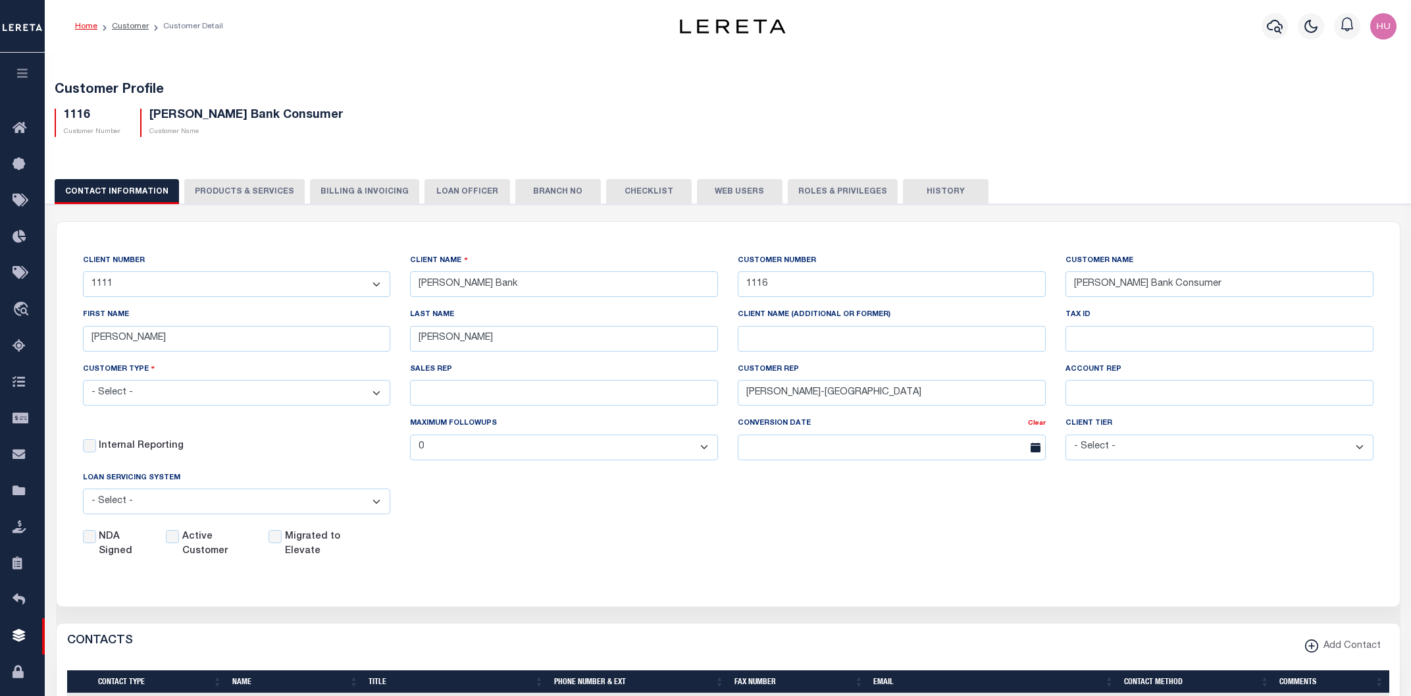
click at [262, 182] on button "PRODUCTS & SERVICES" at bounding box center [244, 191] width 120 height 25
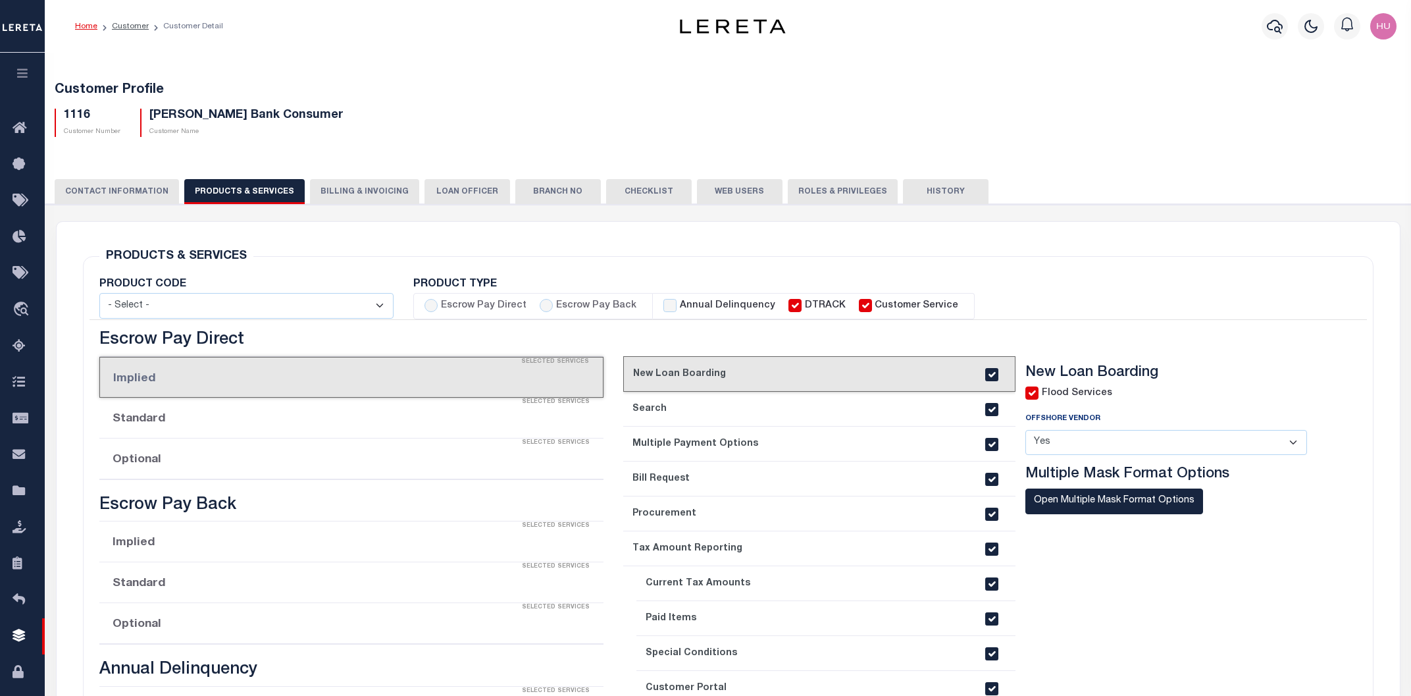
select select "STX"
radio input "true"
checkbox input "true"
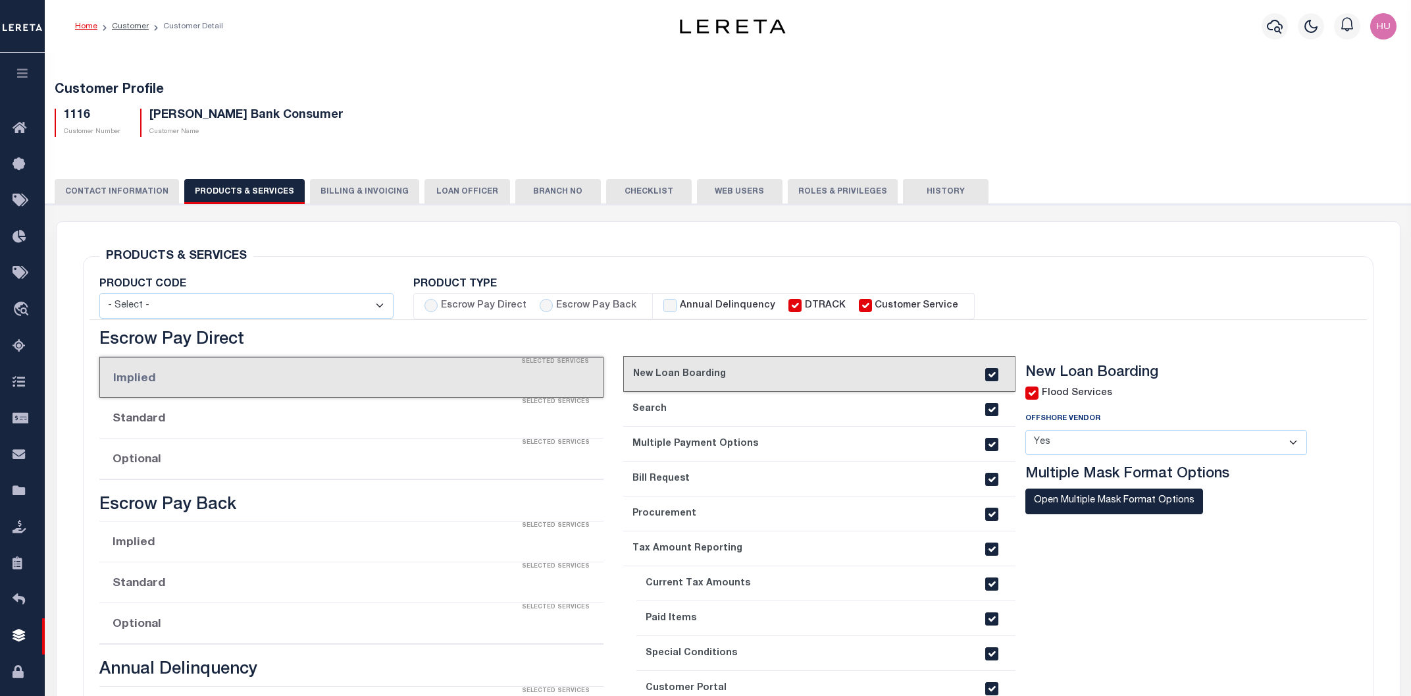
checkbox input "true"
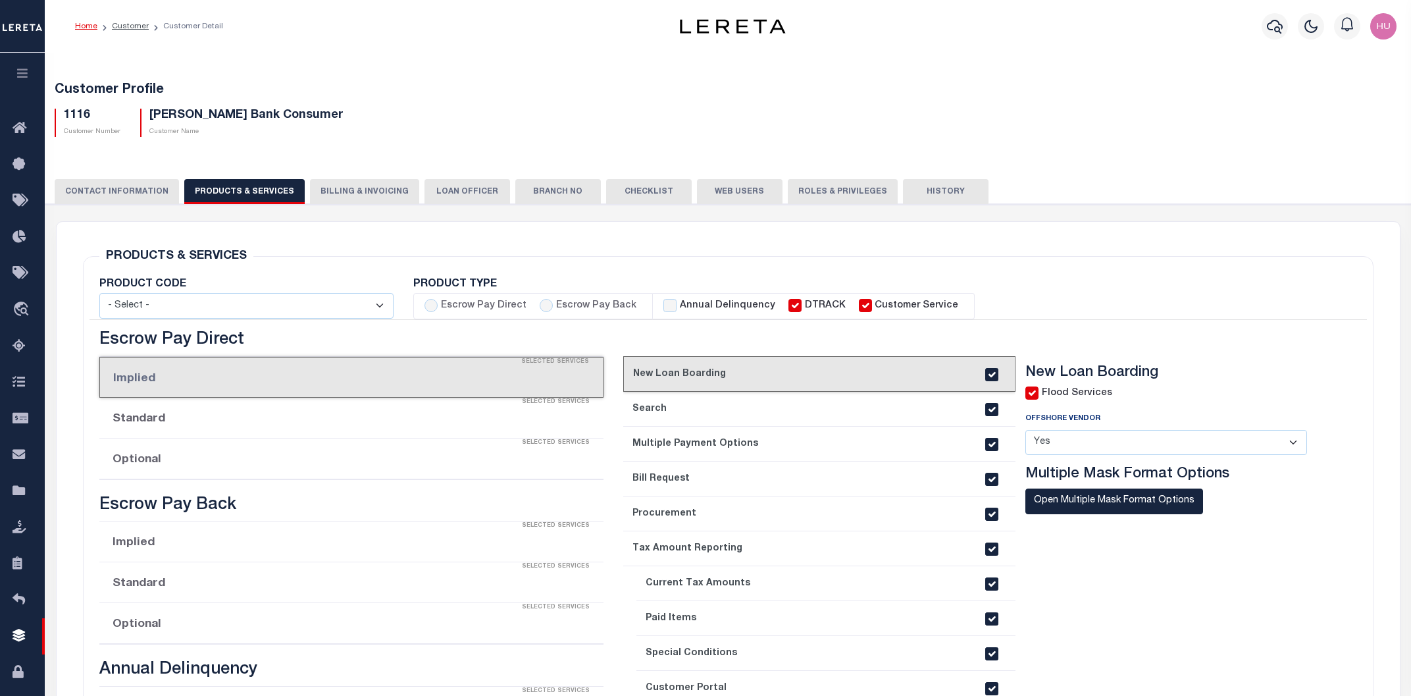
checkbox input "true"
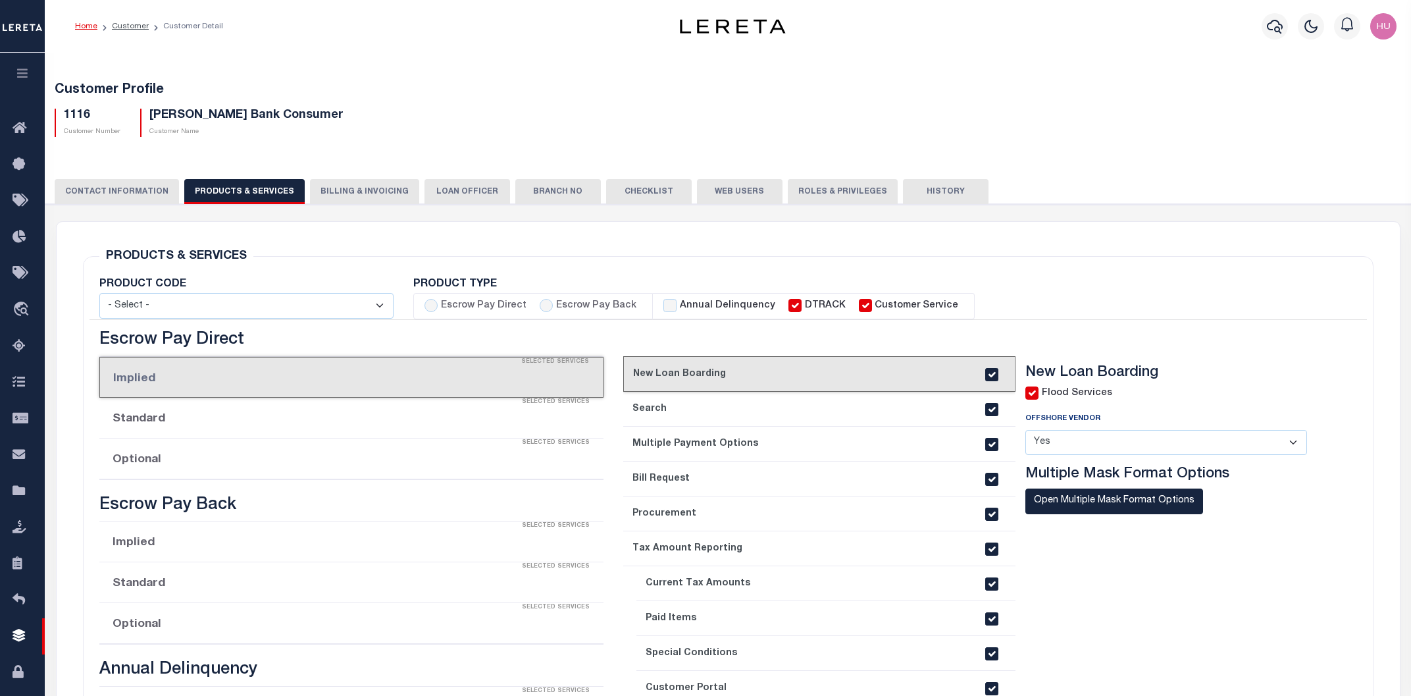
checkbox input "true"
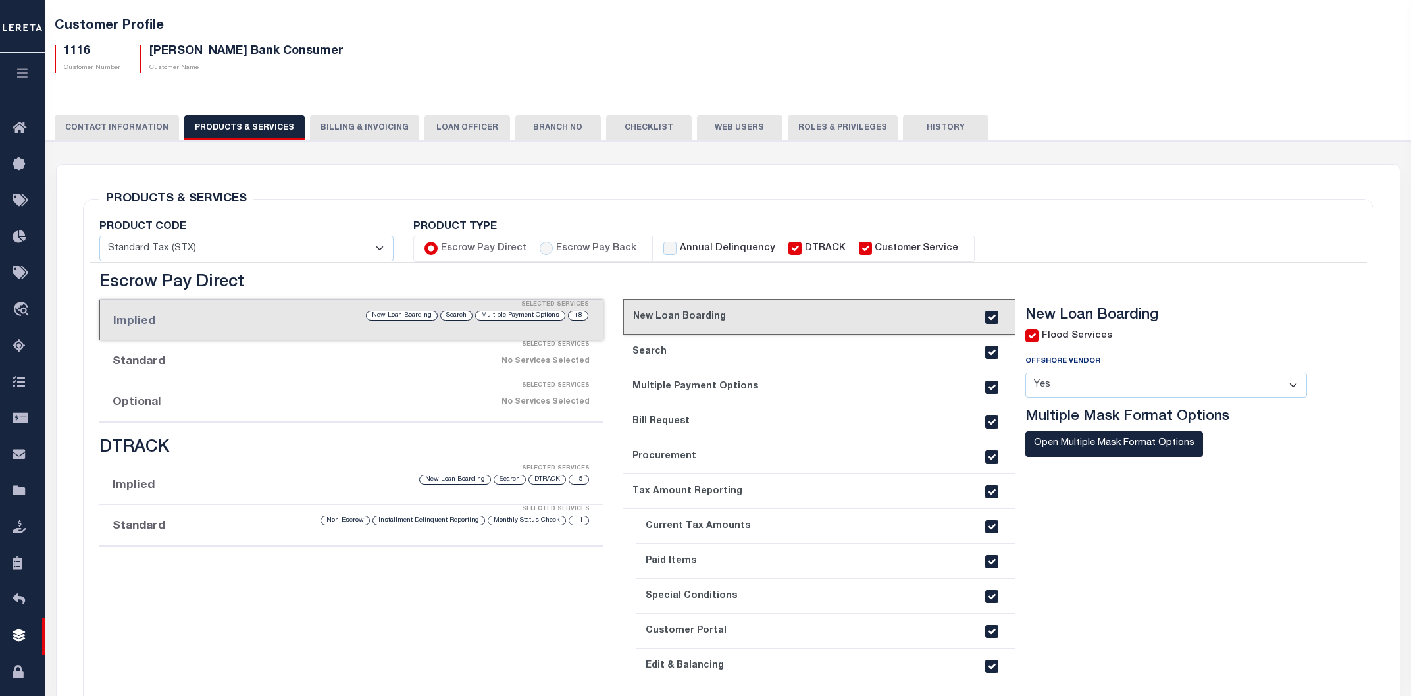
scroll to position [211, 0]
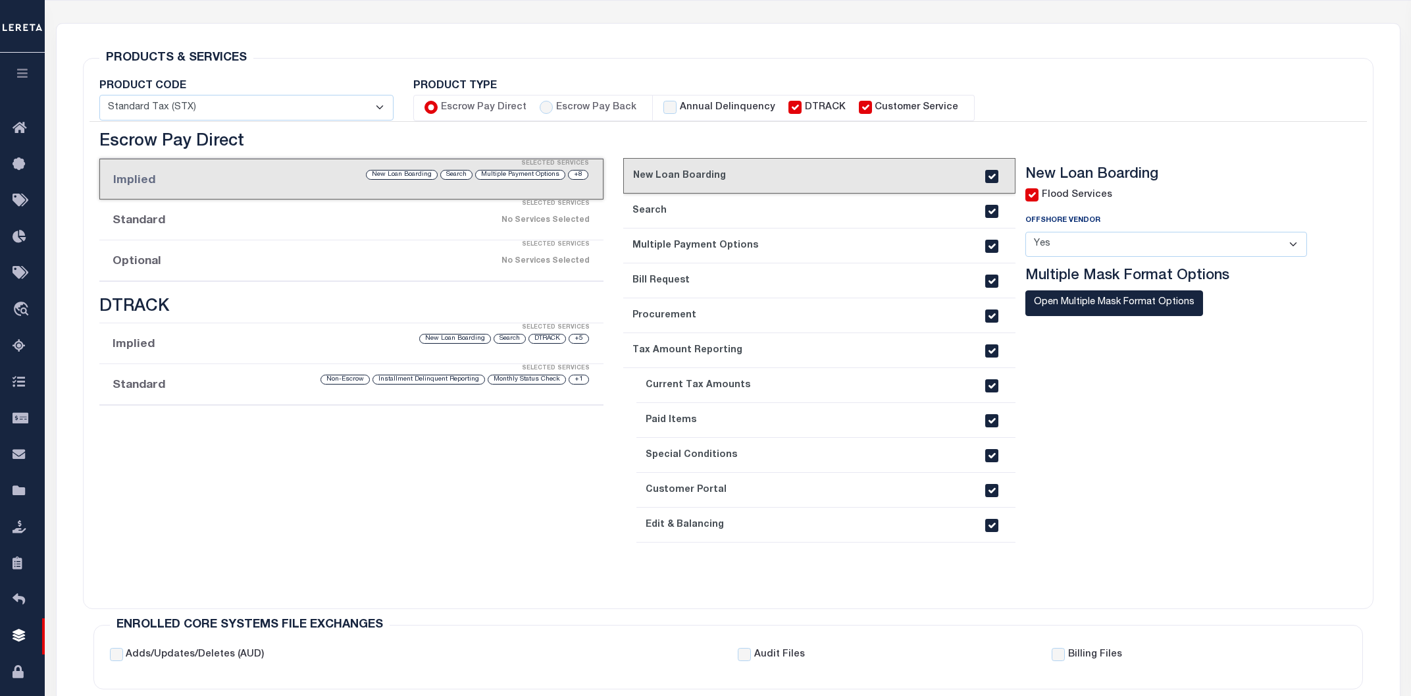
click at [260, 212] on div "Selected Services" at bounding box center [365, 204] width 504 height 26
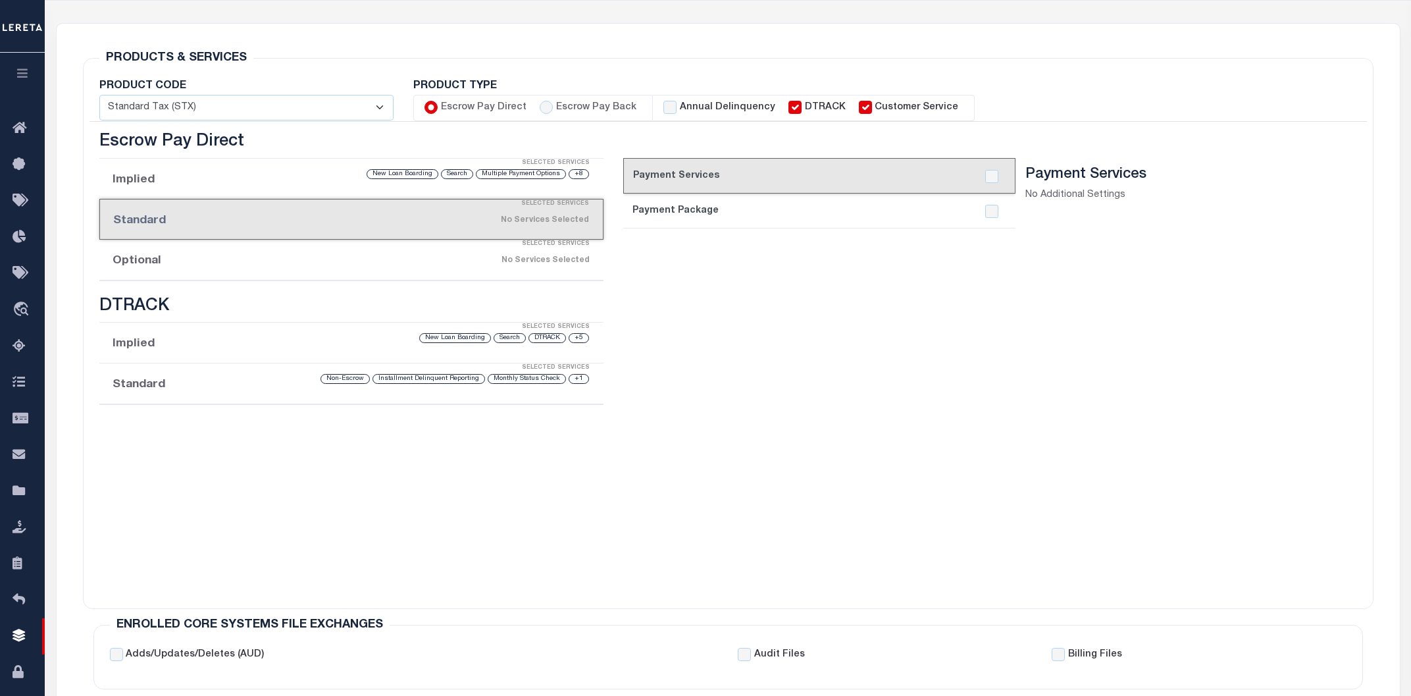
click at [244, 258] on div "No Services Selected" at bounding box center [411, 260] width 358 height 23
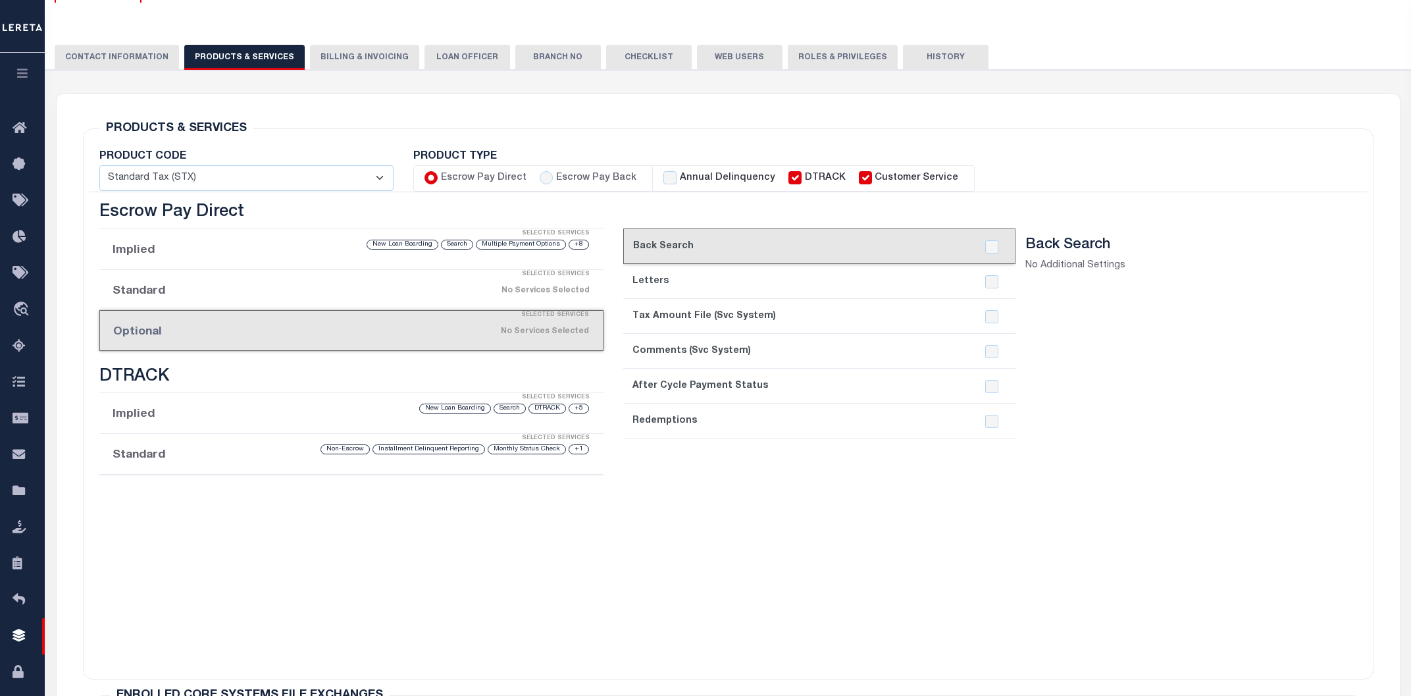
scroll to position [70, 0]
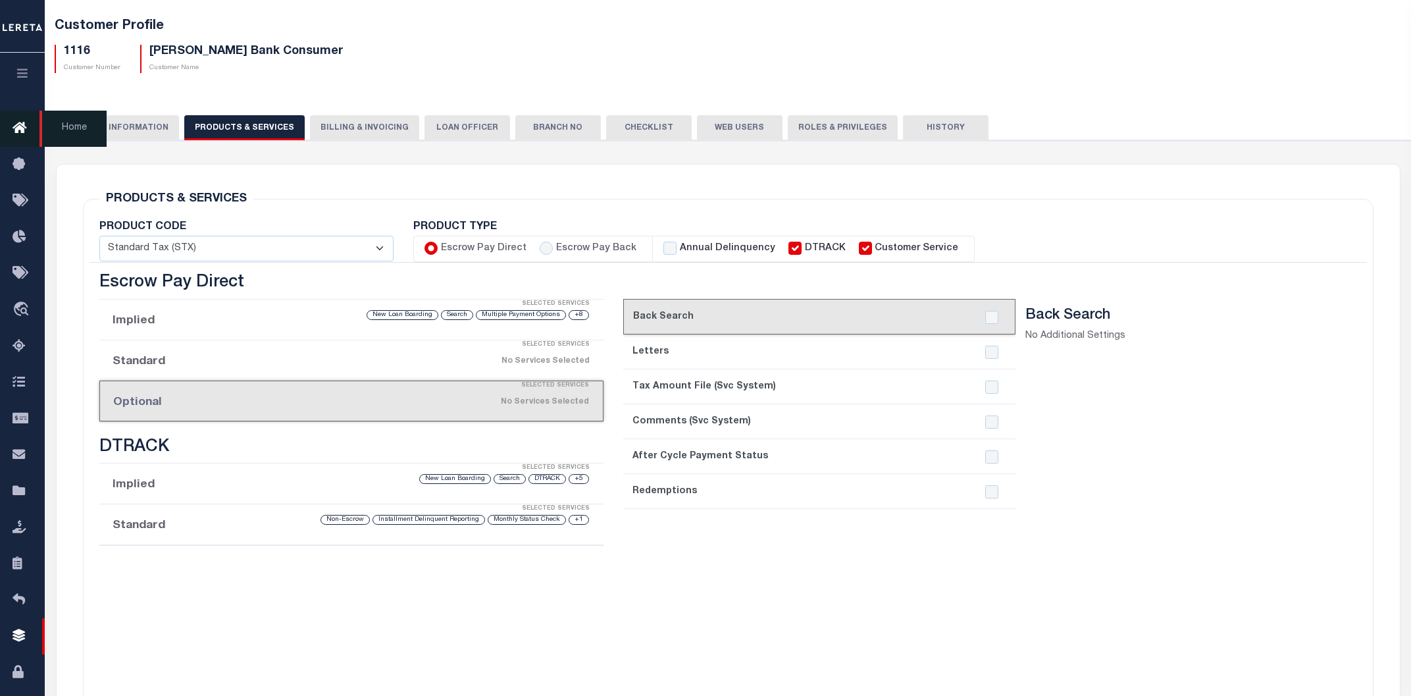
click at [13, 125] on icon at bounding box center [23, 128] width 21 height 16
